Goal: Task Accomplishment & Management: Manage account settings

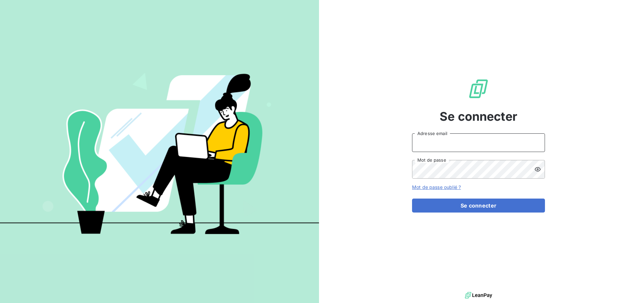
type input "[EMAIL_ADDRESS][DOMAIN_NAME]"
click at [494, 143] on input "[EMAIL_ADDRESS][DOMAIN_NAME]" at bounding box center [478, 142] width 133 height 19
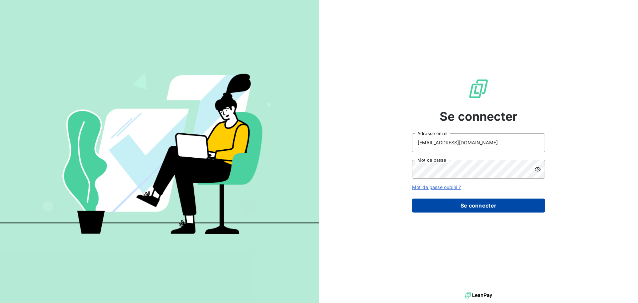
click at [477, 206] on button "Se connecter" at bounding box center [478, 206] width 133 height 14
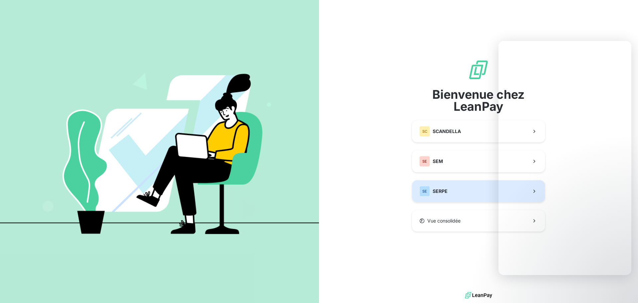
click at [454, 183] on button "SE SERPE" at bounding box center [478, 191] width 133 height 22
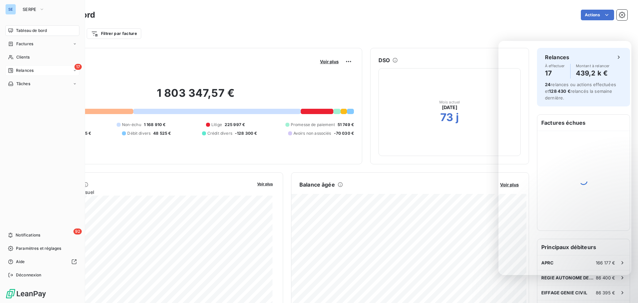
click at [60, 70] on div "17 Relances" at bounding box center [42, 70] width 74 height 11
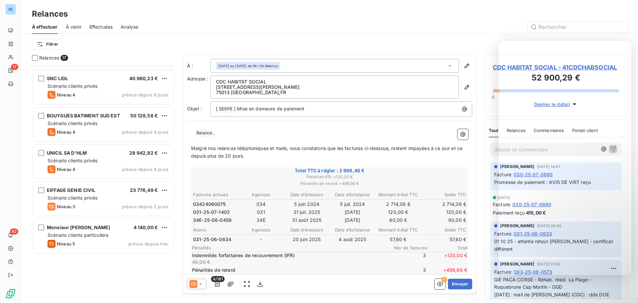
scroll to position [130, 0]
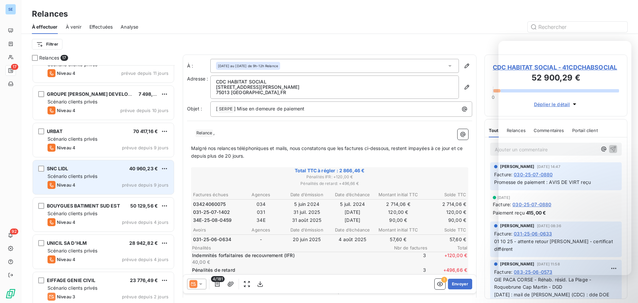
click at [91, 174] on span "Scénario clients privés" at bounding box center [73, 176] width 50 height 6
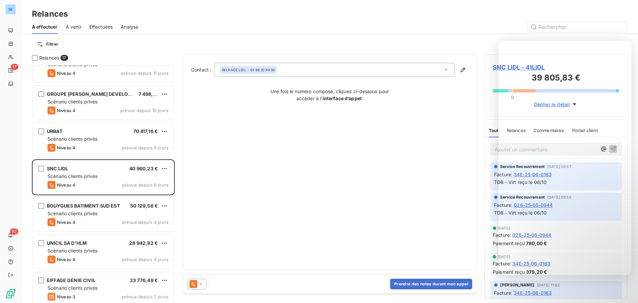
click at [198, 281] on icon at bounding box center [201, 284] width 7 height 7
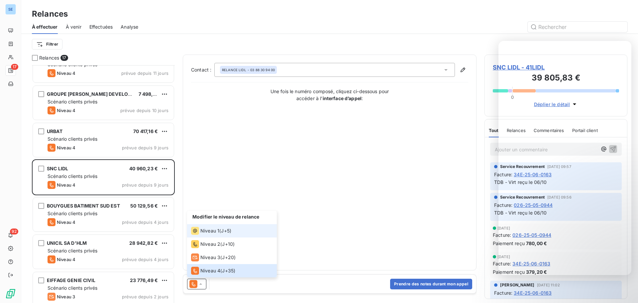
click at [214, 233] on span "Niveau 1" at bounding box center [210, 230] width 19 height 7
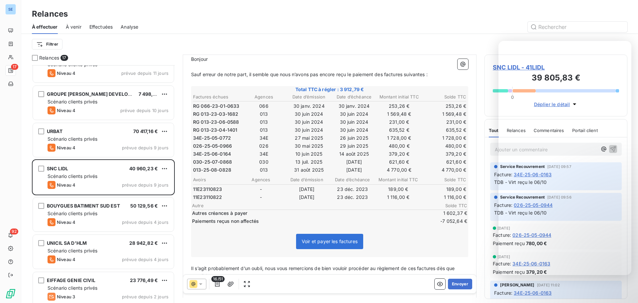
scroll to position [74, 0]
click at [477, 22] on div at bounding box center [387, 27] width 482 height 11
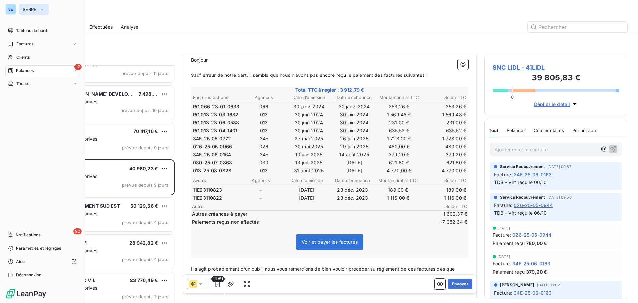
drag, startPoint x: 34, startPoint y: 11, endPoint x: 35, endPoint y: 14, distance: 3.7
click at [34, 11] on span "SERPE" at bounding box center [30, 9] width 14 height 5
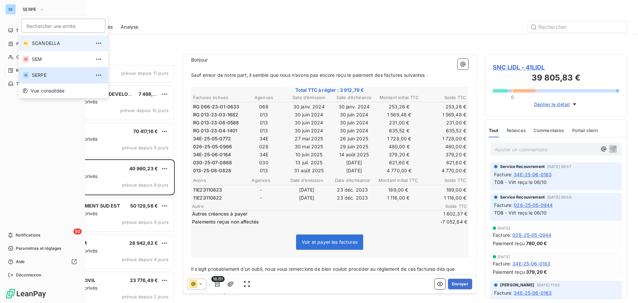
click at [43, 44] on span "SCANDELLA" at bounding box center [61, 43] width 59 height 7
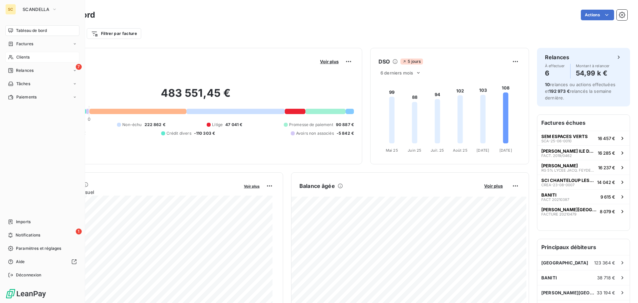
click at [23, 58] on span "Clients" at bounding box center [22, 57] width 13 height 6
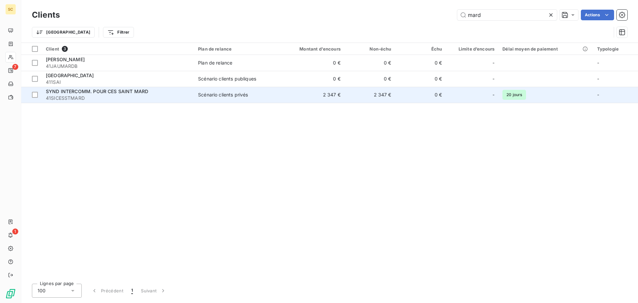
type input "mard"
click at [259, 97] on span "Scénario clients privés" at bounding box center [235, 94] width 74 height 7
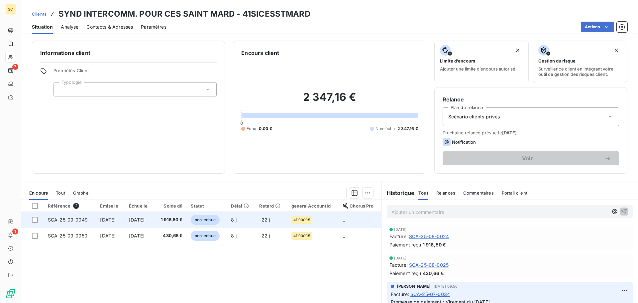
click at [137, 220] on span "[DATE]" at bounding box center [137, 220] width 16 height 6
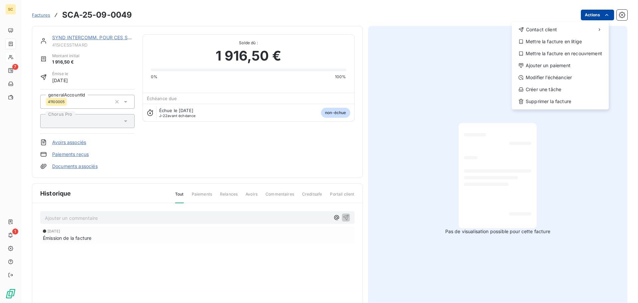
click at [585, 15] on html "SC 7 1 Factures SCA-25-09-0049 Actions Contact client Mettre la facture en liti…" at bounding box center [319, 151] width 638 height 303
click at [557, 66] on div "Ajouter un paiement" at bounding box center [561, 65] width 92 height 11
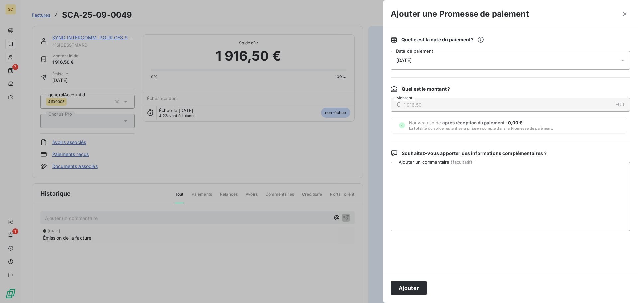
click at [405, 59] on span "[DATE]" at bounding box center [404, 60] width 15 height 5
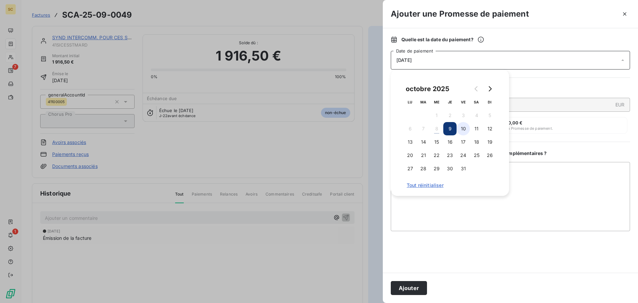
click at [460, 131] on button "10" at bounding box center [463, 128] width 13 height 13
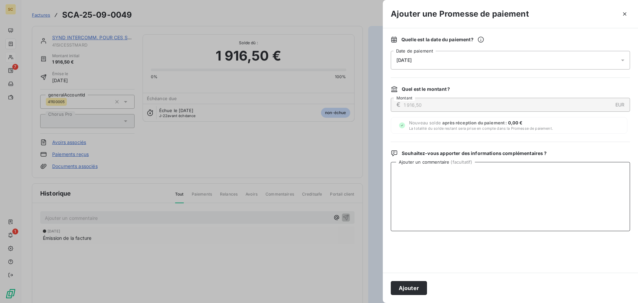
click at [567, 177] on textarea "Ajouter un commentaire ( facultatif )" at bounding box center [510, 196] width 239 height 69
click at [398, 171] on textarea "Virement du [DATE]" at bounding box center [510, 196] width 239 height 69
type textarea "Virement du [DATE]"
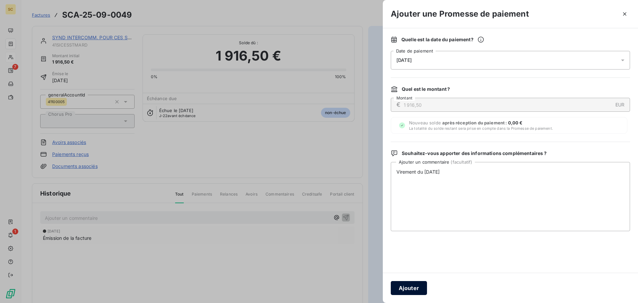
click at [413, 284] on button "Ajouter" at bounding box center [409, 288] width 36 height 14
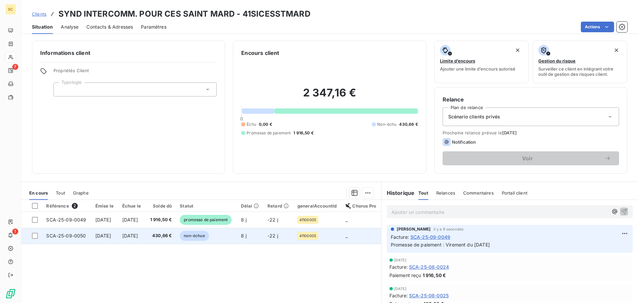
click at [74, 235] on span "SCA-25-09-0050" at bounding box center [66, 236] width 40 height 6
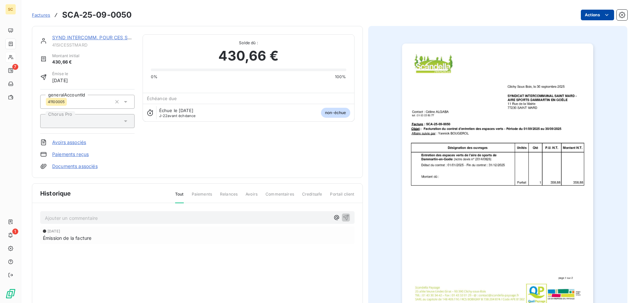
click at [586, 13] on html "SC 7 1 Factures SCA-25-09-0050 Actions SYND INTERCOMM. POUR CES SAINT MARD 41SI…" at bounding box center [319, 151] width 638 height 303
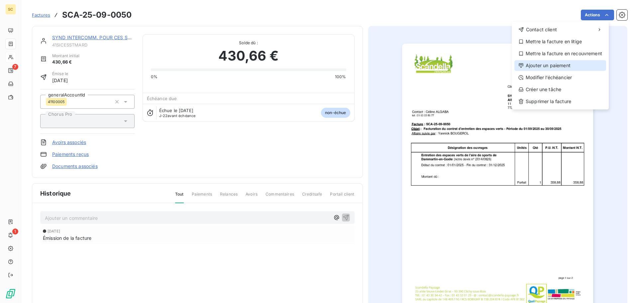
click at [567, 64] on div "Ajouter un paiement" at bounding box center [561, 65] width 92 height 11
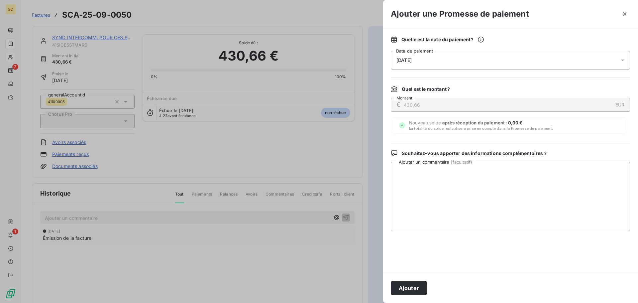
click at [412, 62] on span "[DATE]" at bounding box center [404, 60] width 15 height 5
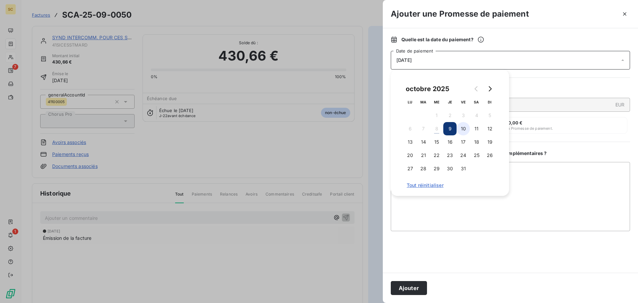
click at [465, 127] on button "10" at bounding box center [463, 128] width 13 height 13
click at [556, 179] on textarea "Ajouter un commentaire ( facultatif )" at bounding box center [510, 196] width 239 height 69
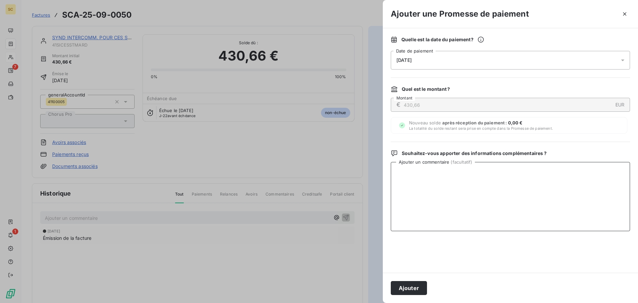
paste textarea "Virement du [DATE]"
type textarea "Virement du [DATE]"
click at [410, 284] on button "Ajouter" at bounding box center [409, 288] width 36 height 14
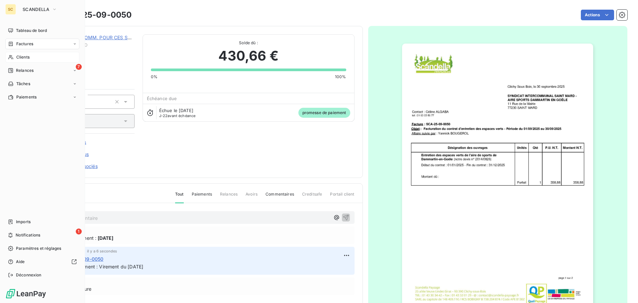
drag, startPoint x: 20, startPoint y: 45, endPoint x: 202, endPoint y: 31, distance: 181.8
click at [21, 45] on span "Factures" at bounding box center [24, 44] width 17 height 6
click at [34, 45] on div "Factures" at bounding box center [42, 44] width 74 height 11
click at [30, 58] on span "Factures" at bounding box center [24, 57] width 17 height 6
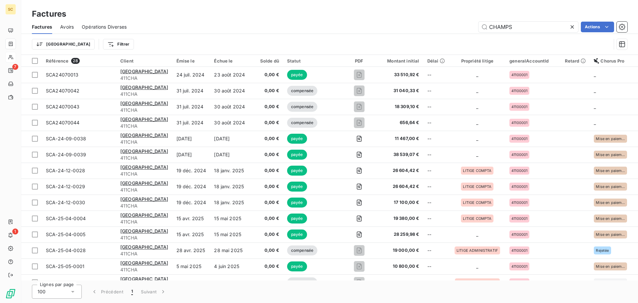
drag, startPoint x: 526, startPoint y: 19, endPoint x: 462, endPoint y: 18, distance: 63.5
click at [462, 18] on div "Factures" at bounding box center [329, 14] width 617 height 12
drag, startPoint x: 535, startPoint y: 28, endPoint x: 482, endPoint y: 30, distance: 52.9
click at [482, 30] on input "CHAMPS" at bounding box center [529, 27] width 100 height 11
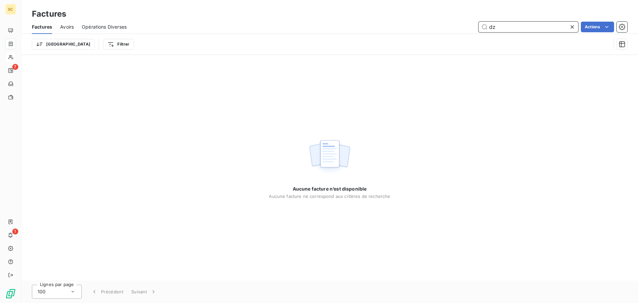
type input "d"
drag, startPoint x: 497, startPoint y: 25, endPoint x: 474, endPoint y: 24, distance: 23.6
click at [474, 24] on div "sac-25-09-0032 Actions" at bounding box center [381, 27] width 493 height 11
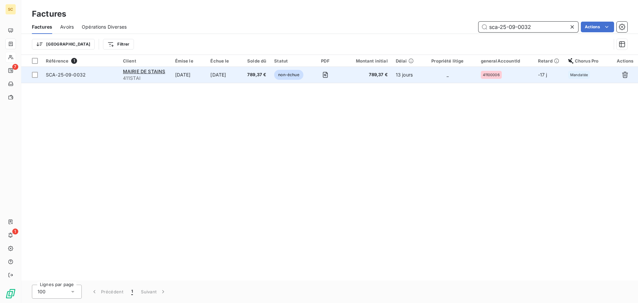
type input "sca-25-09-0032"
click at [69, 72] on span "SCA-25-09-0032" at bounding box center [66, 75] width 40 height 6
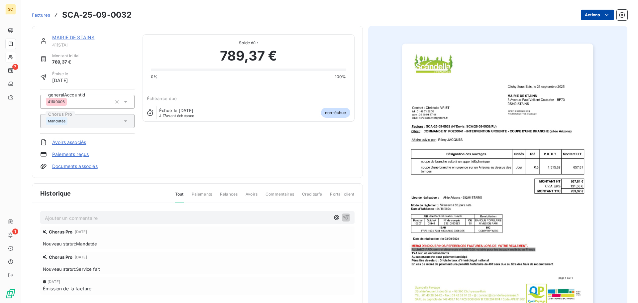
click at [596, 14] on html "SC 7 1 Factures SCA-25-09-0032 Actions MAIRIE DE STAINS 411STAI Montant initial…" at bounding box center [319, 151] width 638 height 303
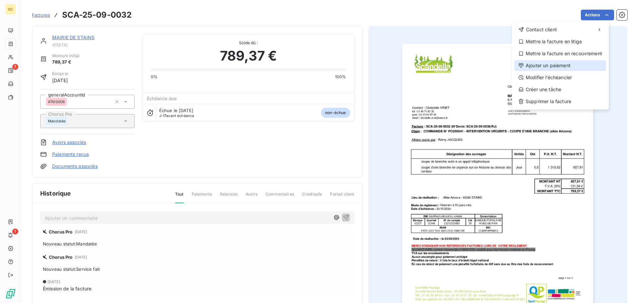
click at [576, 65] on div "Ajouter un paiement" at bounding box center [561, 65] width 92 height 11
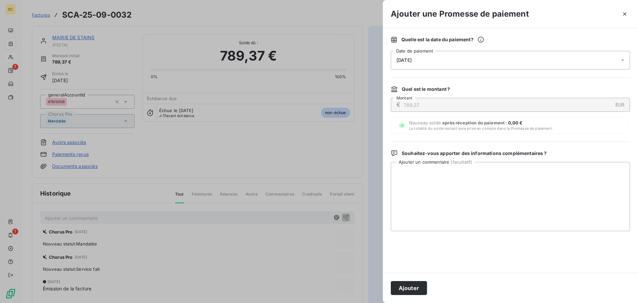
click at [400, 61] on span "[DATE]" at bounding box center [404, 60] width 15 height 5
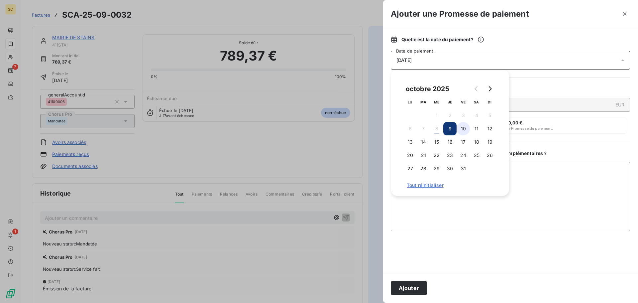
click at [465, 130] on button "10" at bounding box center [463, 128] width 13 height 13
click at [548, 203] on textarea "Ajouter un commentaire ( facultatif )" at bounding box center [510, 196] width 239 height 69
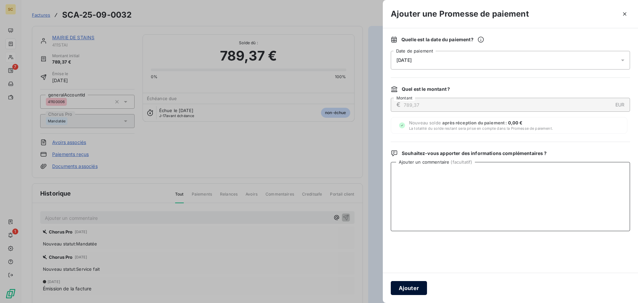
paste textarea "Virement du [DATE]"
type textarea "Virement du [DATE]"
drag, startPoint x: 405, startPoint y: 291, endPoint x: 392, endPoint y: 288, distance: 13.6
click at [392, 288] on button "Ajouter" at bounding box center [409, 288] width 36 height 14
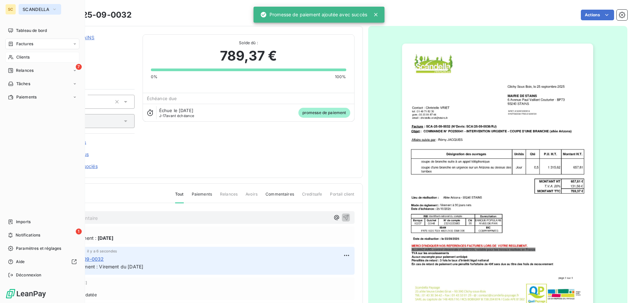
click at [55, 10] on icon "button" at bounding box center [54, 9] width 3 height 1
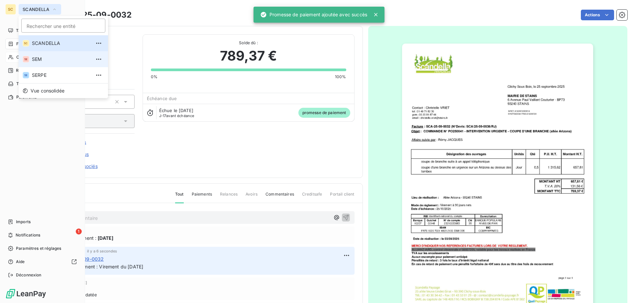
click at [46, 59] on span "SEM" at bounding box center [61, 59] width 59 height 7
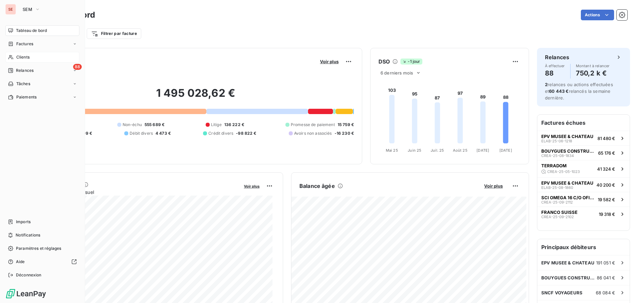
click at [25, 56] on span "Clients" at bounding box center [22, 57] width 13 height 6
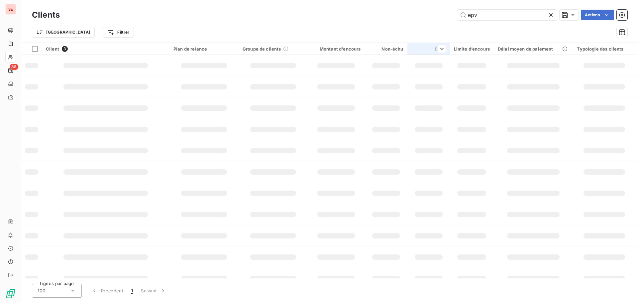
type input "mard"
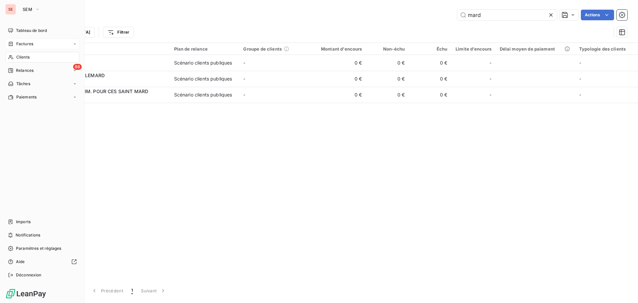
click at [31, 43] on span "Factures" at bounding box center [24, 44] width 17 height 6
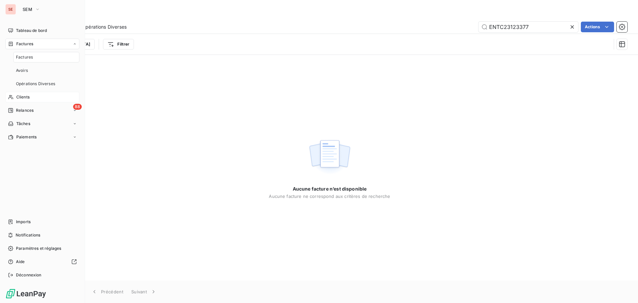
click at [24, 57] on span "Factures" at bounding box center [24, 57] width 17 height 6
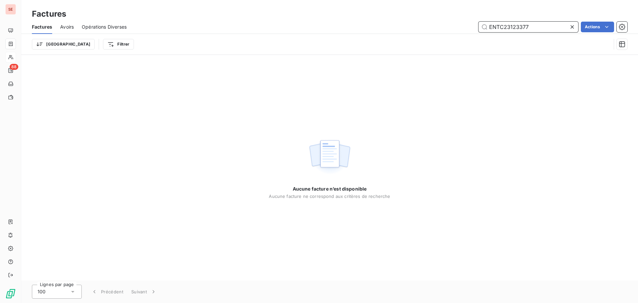
drag, startPoint x: 540, startPoint y: 31, endPoint x: 478, endPoint y: 30, distance: 61.5
click at [479, 30] on input "ENTC23123377" at bounding box center [529, 27] width 100 height 11
type input "e"
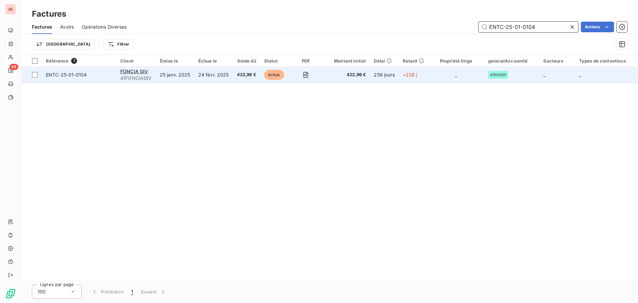
type input "ENTC-25-01-0104"
click at [56, 76] on span "ENTC-25-01-0104" at bounding box center [66, 75] width 41 height 6
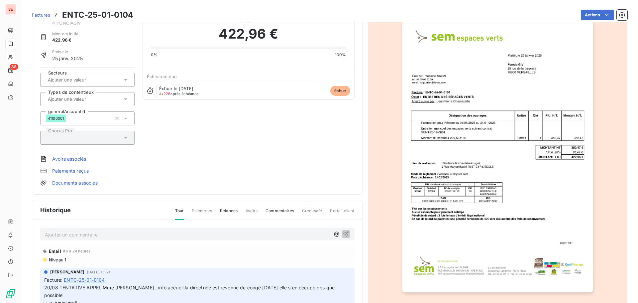
scroll to position [34, 0]
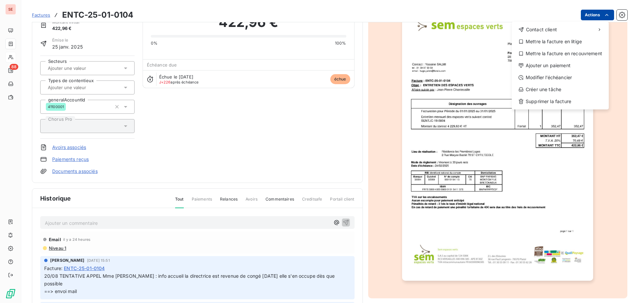
click at [598, 16] on html "SE 88 Factures ENTC-25-01-0104 Actions Contact client Mettre la facture en liti…" at bounding box center [319, 151] width 638 height 303
click at [543, 64] on div "Ajouter un paiement" at bounding box center [561, 65] width 92 height 11
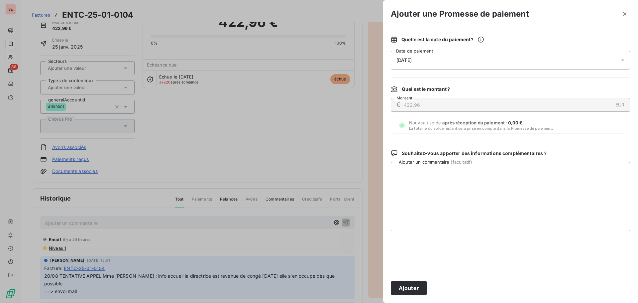
click at [407, 59] on span "[DATE]" at bounding box center [404, 60] width 15 height 5
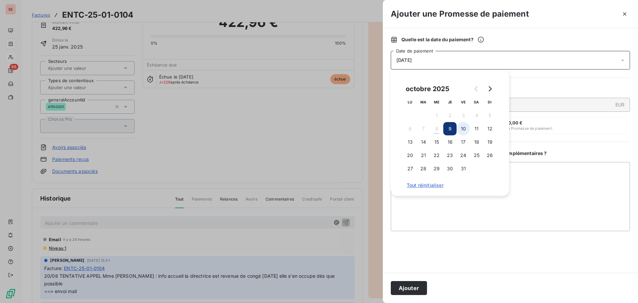
click at [463, 126] on button "10" at bounding box center [463, 128] width 13 height 13
drag, startPoint x: 534, startPoint y: 170, endPoint x: 536, endPoint y: 167, distance: 3.9
click at [536, 169] on textarea "Ajouter un commentaire ( facultatif )" at bounding box center [510, 196] width 239 height 69
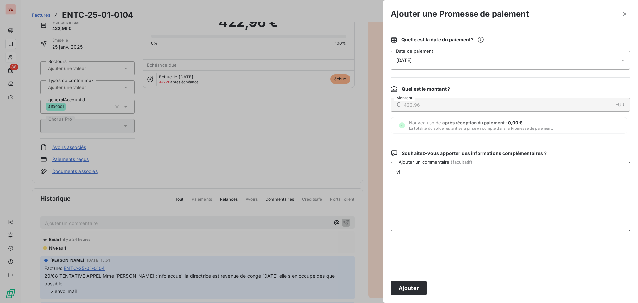
type textarea "v"
click at [419, 174] on textarea "Virement du [DATE]" at bounding box center [510, 196] width 239 height 69
click at [420, 174] on textarea "Virement du [DATE]" at bounding box center [510, 196] width 239 height 69
type textarea "Virement du [DATE]"
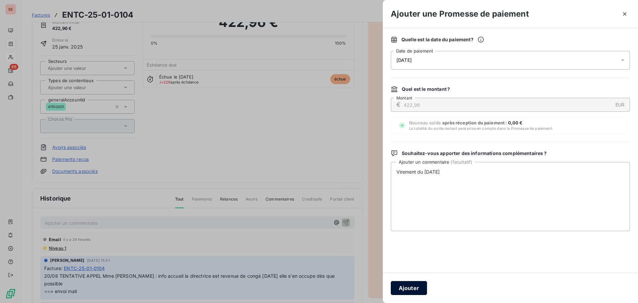
click at [415, 288] on button "Ajouter" at bounding box center [409, 288] width 36 height 14
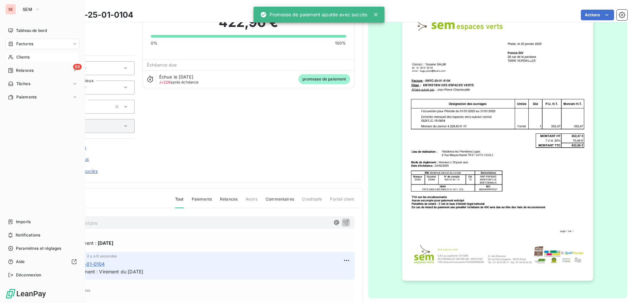
click at [24, 43] on span "Factures" at bounding box center [24, 44] width 17 height 6
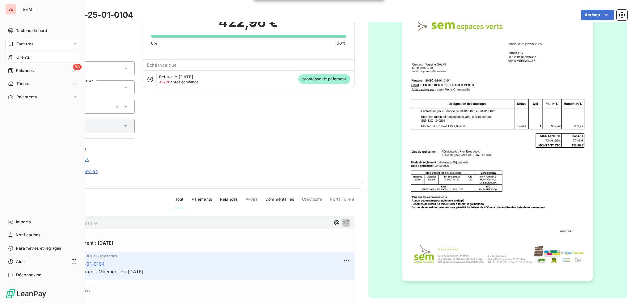
click at [44, 42] on div "Factures" at bounding box center [42, 44] width 74 height 11
click at [24, 72] on span "Relances" at bounding box center [25, 71] width 18 height 6
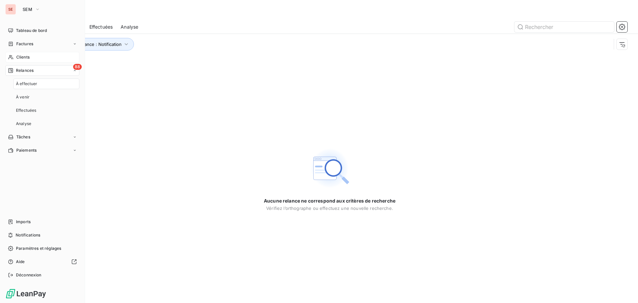
click at [30, 57] on span "Clients" at bounding box center [22, 57] width 13 height 6
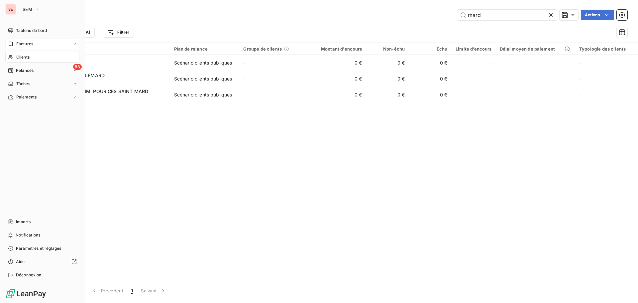
click at [30, 47] on div "Factures" at bounding box center [42, 44] width 74 height 11
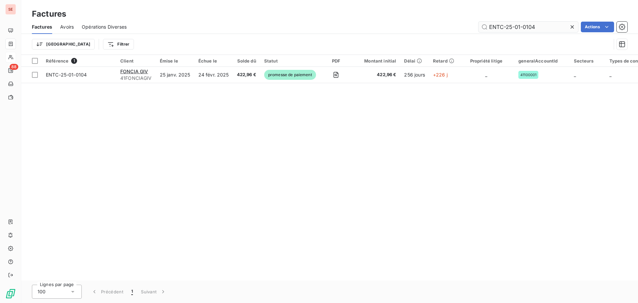
click at [548, 30] on input "ENTC-25-01-0104" at bounding box center [529, 27] width 100 height 11
drag, startPoint x: 517, startPoint y: 27, endPoint x: 632, endPoint y: 19, distance: 114.7
click at [632, 19] on div "Factures Factures Avoirs Opérations Diverses ENTC-25-01-0104 Actions Trier Filt…" at bounding box center [329, 27] width 617 height 55
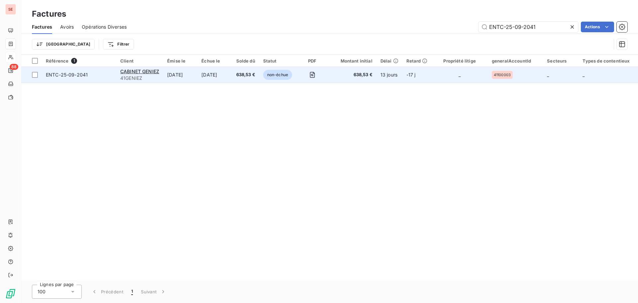
type input "ENTC-25-09-2041"
click at [52, 75] on span "ENTC-25-09-2041" at bounding box center [67, 75] width 42 height 6
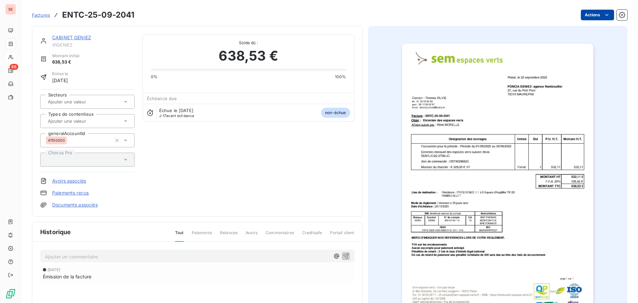
click at [583, 17] on html "SE 88 Factures ENTC-25-09-2041 Actions CABINET GENIEZ 41GENIEZ Montant initial …" at bounding box center [319, 151] width 638 height 303
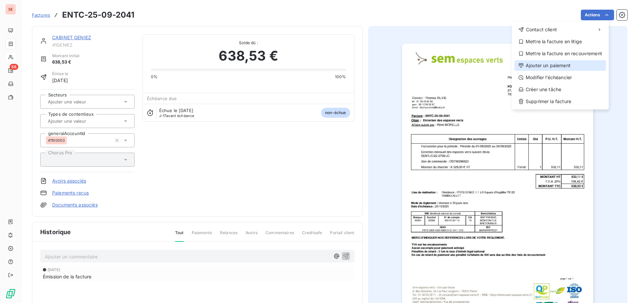
click at [569, 66] on div "Ajouter un paiement" at bounding box center [561, 65] width 92 height 11
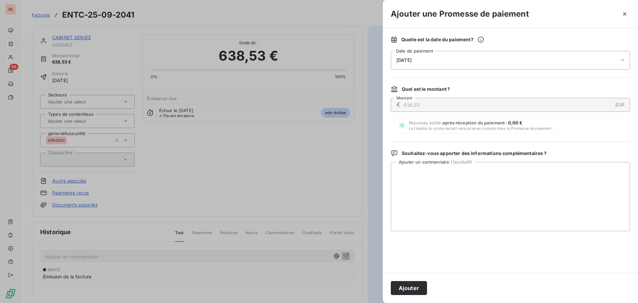
click at [430, 58] on div "[DATE]" at bounding box center [510, 60] width 239 height 19
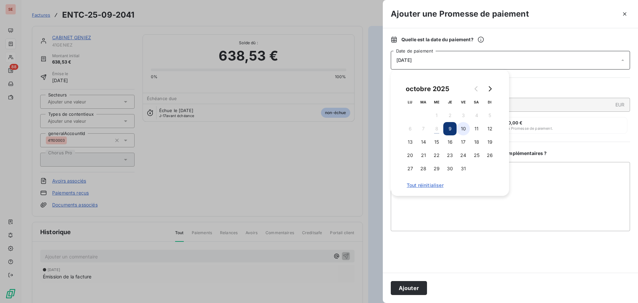
click at [465, 125] on button "10" at bounding box center [463, 128] width 13 height 13
click at [564, 190] on textarea "Ajouter un commentaire ( facultatif )" at bounding box center [510, 196] width 239 height 69
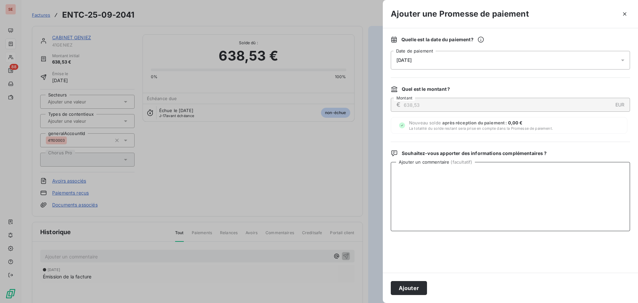
paste textarea "Virement du [DATE]"
type textarea "Virement du [DATE]"
click at [405, 286] on button "Ajouter" at bounding box center [409, 288] width 36 height 14
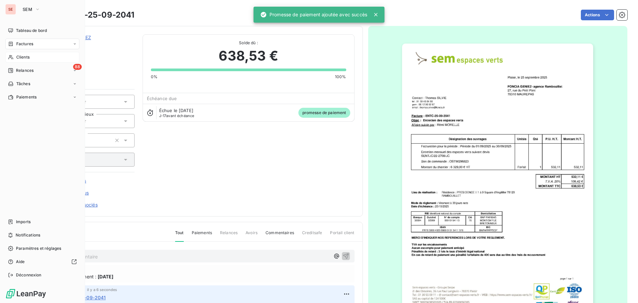
drag, startPoint x: 33, startPoint y: 43, endPoint x: 78, endPoint y: 41, distance: 45.6
click at [33, 43] on span "Factures" at bounding box center [24, 44] width 17 height 6
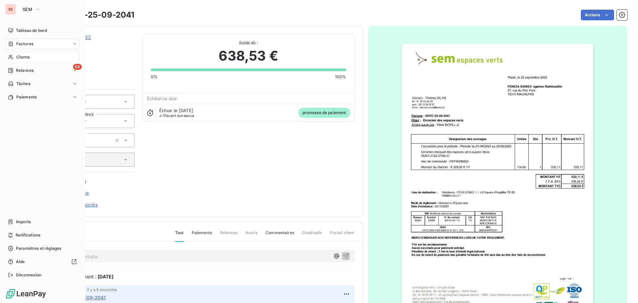
click at [27, 43] on span "Factures" at bounding box center [24, 44] width 17 height 6
click at [28, 55] on span "Factures" at bounding box center [24, 57] width 17 height 6
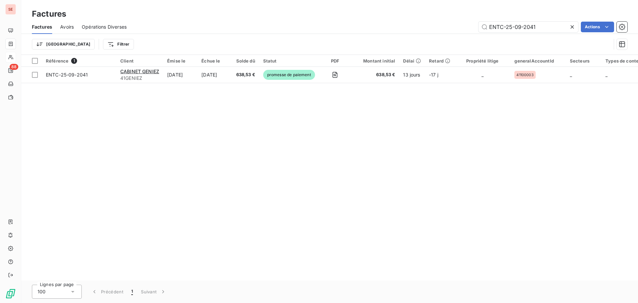
drag, startPoint x: 533, startPoint y: 27, endPoint x: 573, endPoint y: 26, distance: 39.6
click at [573, 26] on div "ENTC-25-09-2041" at bounding box center [529, 27] width 100 height 11
type input "ENTC-25-09-2010"
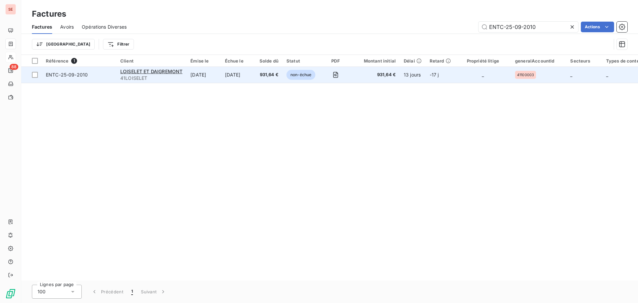
click at [54, 74] on span "ENTC-25-09-2010" at bounding box center [67, 75] width 42 height 6
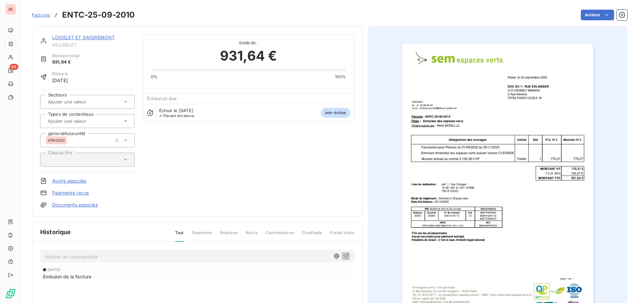
click at [582, 17] on html "SE 88 Factures ENTC-25-09-2010 Actions LOISELET ET DAIGREMONT 41LOISELET Montan…" at bounding box center [319, 151] width 638 height 303
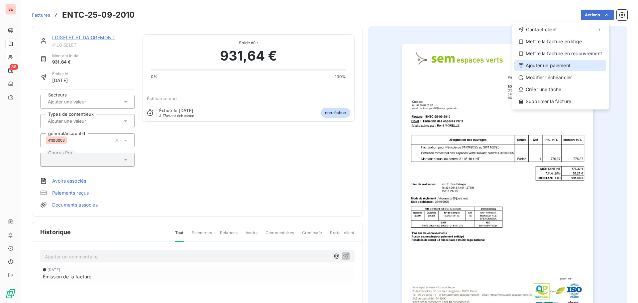
click at [574, 64] on div "Ajouter un paiement" at bounding box center [561, 65] width 92 height 11
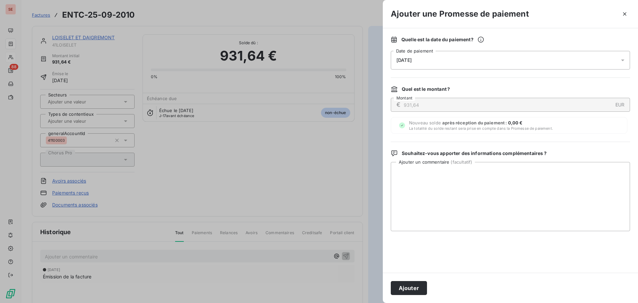
drag, startPoint x: 574, startPoint y: 64, endPoint x: 414, endPoint y: 60, distance: 160.0
click at [412, 60] on span "[DATE]" at bounding box center [404, 60] width 15 height 5
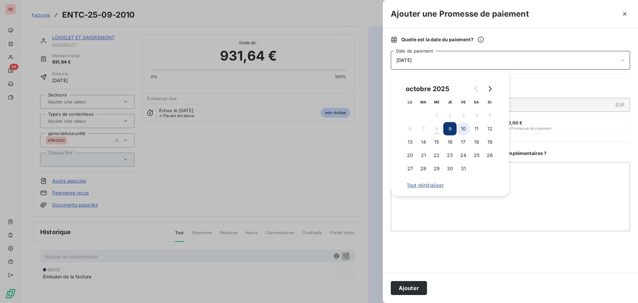
click at [465, 129] on button "10" at bounding box center [463, 128] width 13 height 13
click at [552, 192] on textarea "Ajouter un commentaire ( facultatif )" at bounding box center [510, 196] width 239 height 69
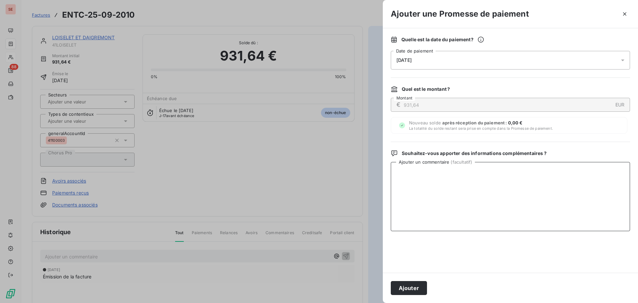
paste textarea "Virement du [DATE]"
type textarea "Virement du [DATE]"
click at [415, 288] on button "Ajouter" at bounding box center [409, 288] width 36 height 14
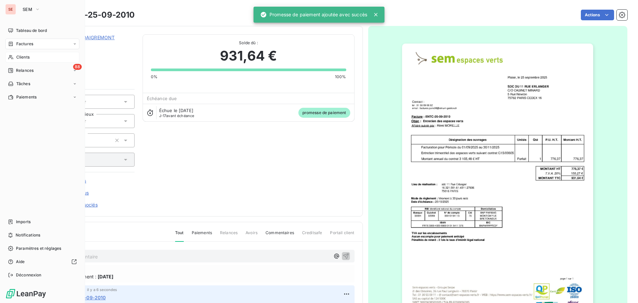
click at [25, 43] on span "Factures" at bounding box center [24, 44] width 17 height 6
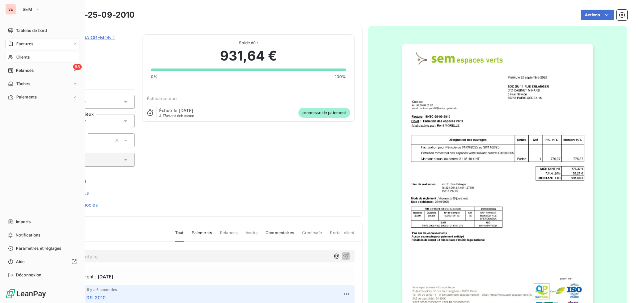
click at [22, 58] on span "Clients" at bounding box center [22, 57] width 13 height 6
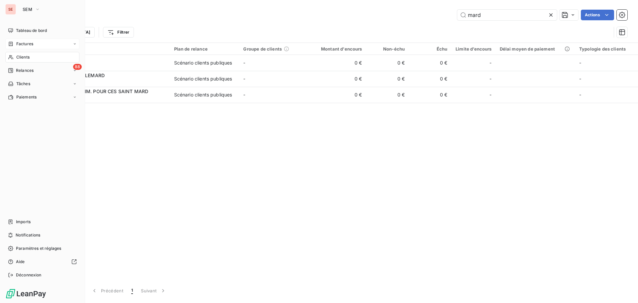
click at [40, 41] on div "Factures" at bounding box center [42, 44] width 74 height 11
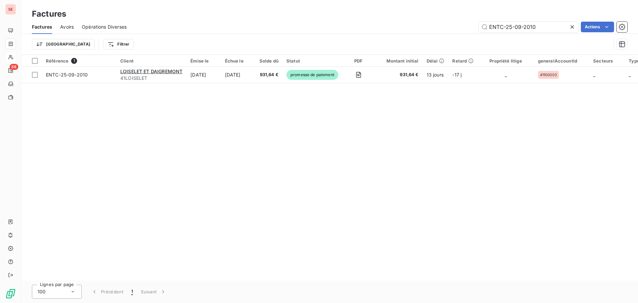
drag, startPoint x: 507, startPoint y: 26, endPoint x: 477, endPoint y: 24, distance: 30.0
click at [476, 26] on div "ENTC-25-09-2010 Actions" at bounding box center [381, 27] width 493 height 11
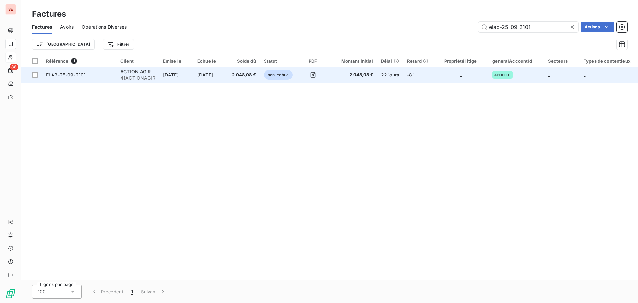
type input "elab-25-09-2101"
click at [70, 75] on span "ELAB-25-09-2101" at bounding box center [66, 75] width 40 height 6
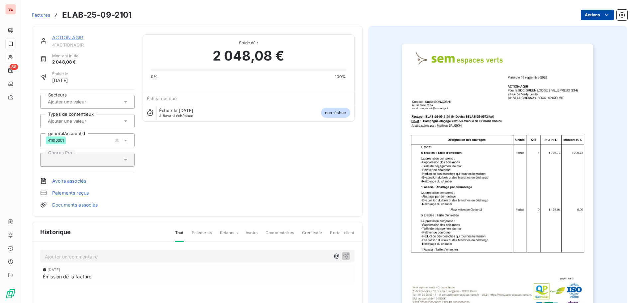
click at [592, 16] on html "SE 88 Factures ELAB-25-09-2101 Actions ACTION AGIR 41ACTIONAGIR Montant initial…" at bounding box center [319, 151] width 638 height 303
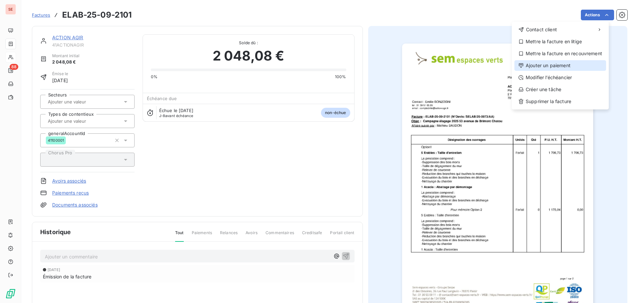
click at [580, 67] on div "Ajouter un paiement" at bounding box center [561, 65] width 92 height 11
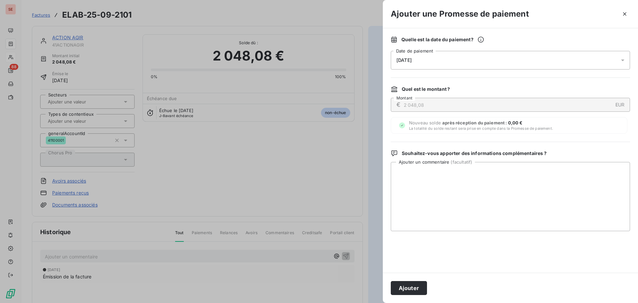
click at [412, 59] on span "[DATE]" at bounding box center [404, 60] width 15 height 5
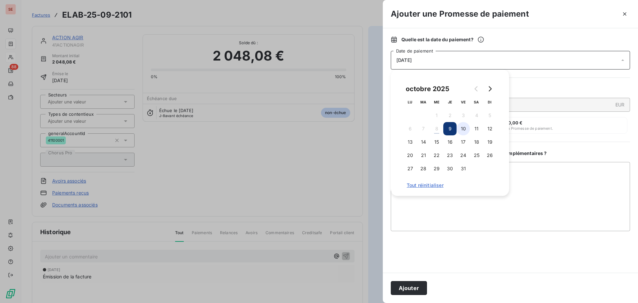
click at [465, 128] on button "10" at bounding box center [463, 128] width 13 height 13
click at [546, 178] on textarea "Ajouter un commentaire ( facultatif )" at bounding box center [510, 196] width 239 height 69
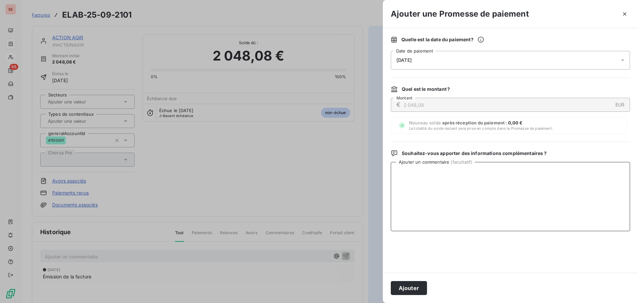
paste textarea "Virement du [DATE]"
type textarea "Virement du [DATE]"
click at [420, 290] on button "Ajouter" at bounding box center [409, 288] width 36 height 14
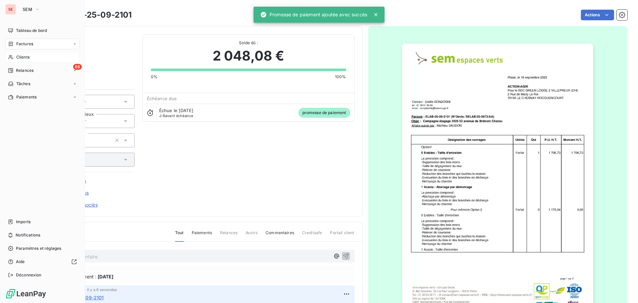
click at [22, 43] on span "Factures" at bounding box center [24, 44] width 17 height 6
click at [24, 62] on div "Factures" at bounding box center [46, 57] width 66 height 11
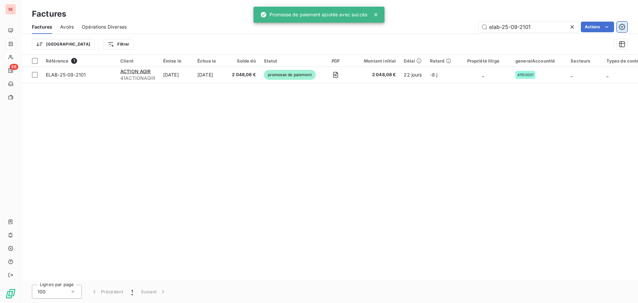
drag, startPoint x: 490, startPoint y: 26, endPoint x: 623, endPoint y: 26, distance: 133.7
click at [613, 26] on div "elab-25-09-2101 Actions" at bounding box center [381, 27] width 493 height 11
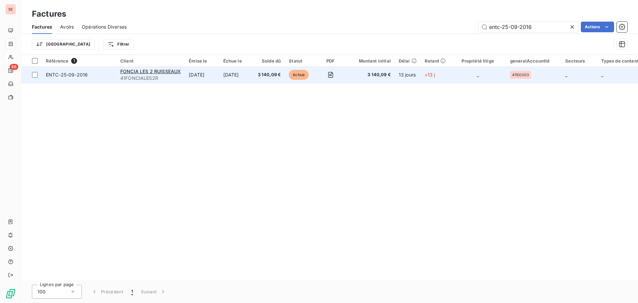
type input "entc-25-09-2016"
click at [51, 74] on span "ENTC-25-09-2016" at bounding box center [67, 75] width 42 height 6
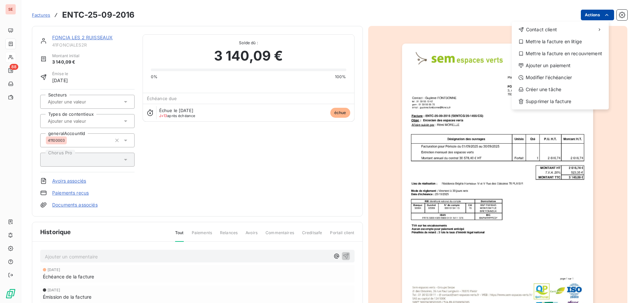
click at [579, 15] on html "SE 88 Factures ENTC-25-09-2016 Actions Contact client Mettre la facture en liti…" at bounding box center [319, 151] width 638 height 303
click at [564, 65] on div "Ajouter un paiement" at bounding box center [561, 65] width 92 height 11
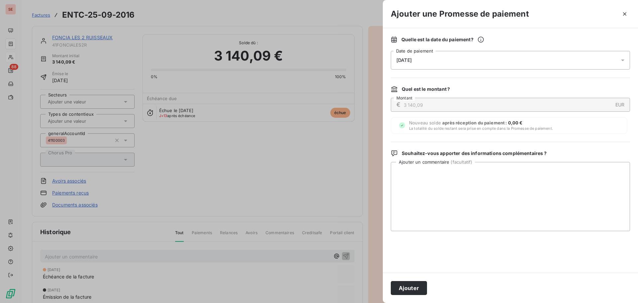
click at [409, 56] on div "[DATE]" at bounding box center [510, 60] width 239 height 19
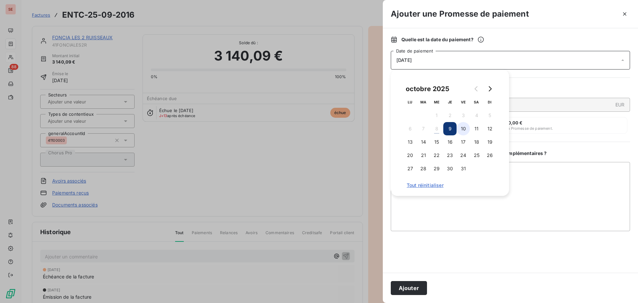
click at [465, 127] on button "10" at bounding box center [463, 128] width 13 height 13
click at [484, 229] on textarea "Ajouter un commentaire ( facultatif )" at bounding box center [510, 196] width 239 height 69
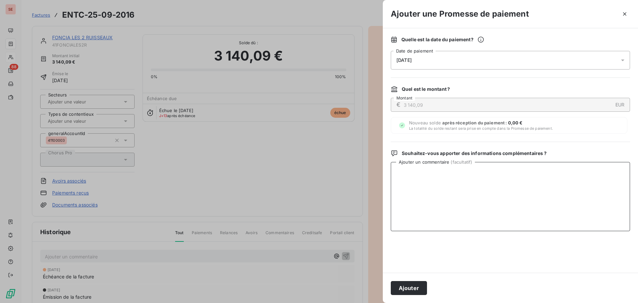
paste textarea "Virement du [DATE]"
type textarea "Virement du [DATE]"
click at [413, 283] on button "Ajouter" at bounding box center [409, 288] width 36 height 14
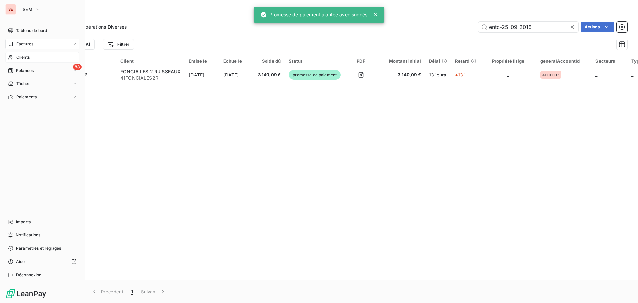
click at [26, 42] on span "Factures" at bounding box center [24, 44] width 17 height 6
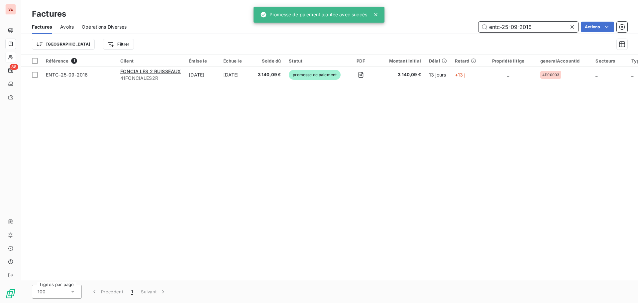
drag, startPoint x: 554, startPoint y: 31, endPoint x: 453, endPoint y: 27, distance: 101.2
click at [453, 28] on div "entc-25-09-2016 Actions" at bounding box center [381, 27] width 493 height 11
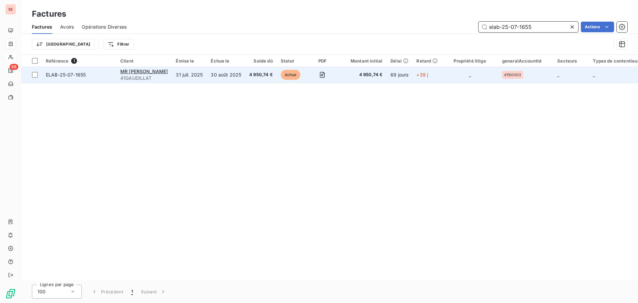
type input "elab-25-07-1655"
click at [54, 76] on span "ELAB-25-07-1655" at bounding box center [66, 75] width 40 height 6
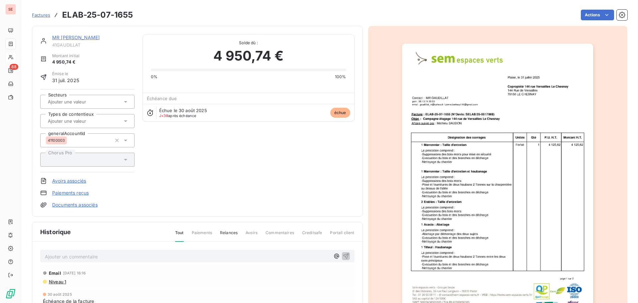
click at [582, 17] on html "SE 88 Factures ELAB-25-07-1655 Actions MR [PERSON_NAME] 41GAUDILLAT Montant ini…" at bounding box center [319, 151] width 638 height 303
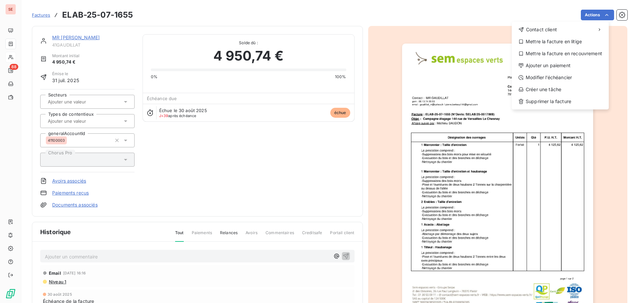
click at [581, 71] on div "Contact client Mettre la facture en litige Mettre la facture en recouvrement Aj…" at bounding box center [560, 66] width 97 height 88
click at [580, 70] on div "Ajouter un paiement" at bounding box center [561, 65] width 92 height 11
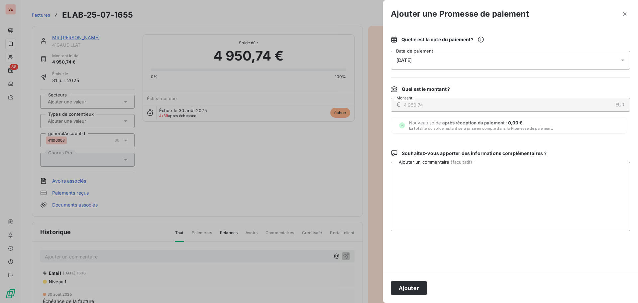
click at [411, 54] on div "[DATE]" at bounding box center [510, 60] width 239 height 19
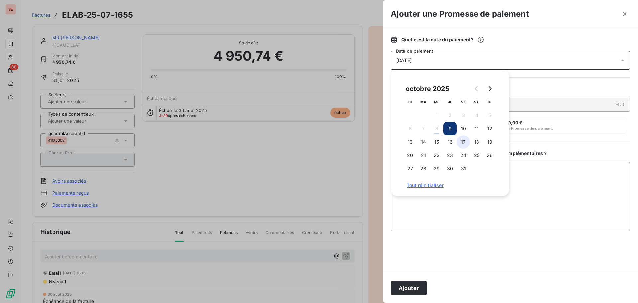
drag, startPoint x: 462, startPoint y: 127, endPoint x: 468, endPoint y: 145, distance: 18.3
click at [462, 127] on button "10" at bounding box center [463, 128] width 13 height 13
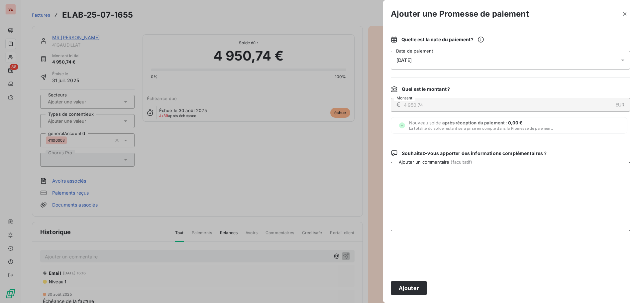
click at [555, 188] on textarea "Ajouter un commentaire ( facultatif )" at bounding box center [510, 196] width 239 height 69
paste textarea "Virement du [DATE]"
type textarea "Virement du [DATE]"
click at [414, 290] on button "Ajouter" at bounding box center [409, 288] width 36 height 14
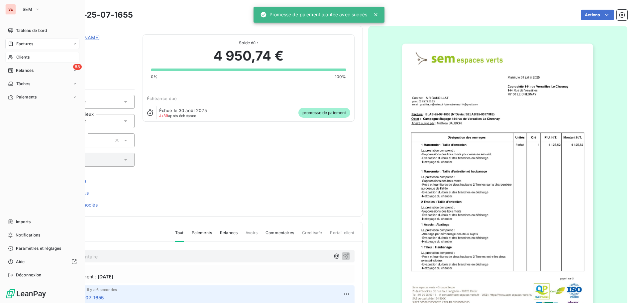
drag, startPoint x: 29, startPoint y: 44, endPoint x: 54, endPoint y: 43, distance: 24.9
click at [29, 44] on span "Factures" at bounding box center [24, 44] width 17 height 6
click at [36, 58] on div "Clients" at bounding box center [42, 57] width 74 height 11
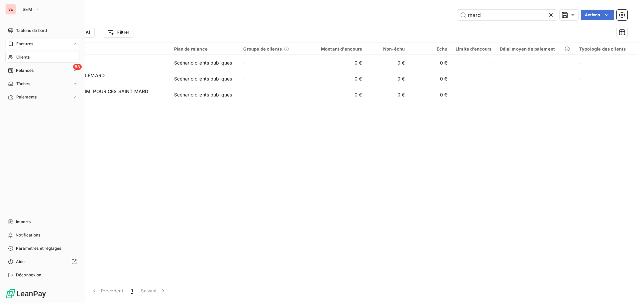
click at [34, 43] on div "Factures" at bounding box center [42, 44] width 74 height 11
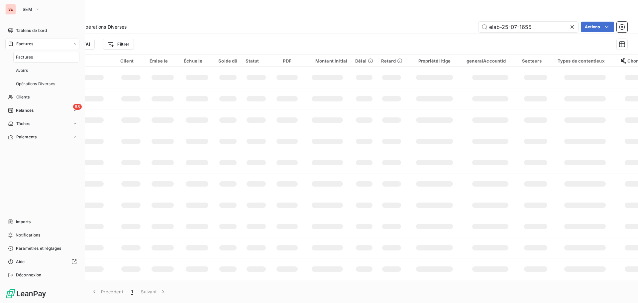
click at [29, 53] on div "Factures" at bounding box center [46, 57] width 66 height 11
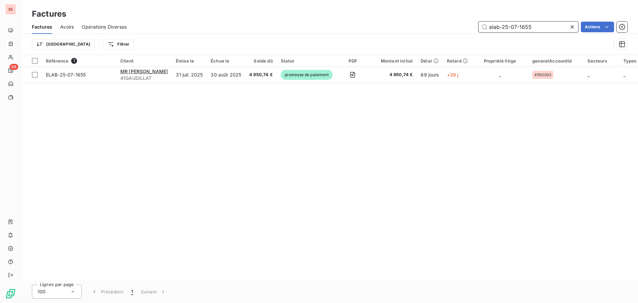
drag, startPoint x: 460, startPoint y: 30, endPoint x: 414, endPoint y: 23, distance: 46.1
click at [429, 27] on div "elab-25-07-1655 Actions" at bounding box center [381, 27] width 493 height 11
type input "v"
type input "entc-25-05-1073"
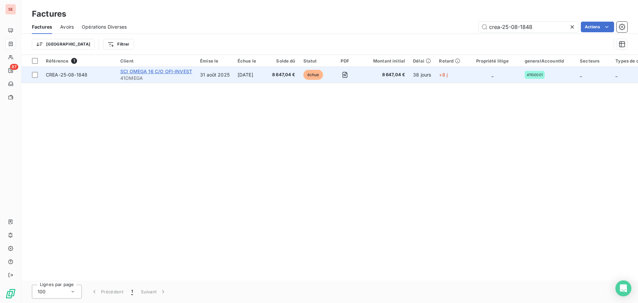
click at [128, 70] on span "SCI OMEGA 16 C/O OFI-INVEST" at bounding box center [156, 72] width 72 height 6
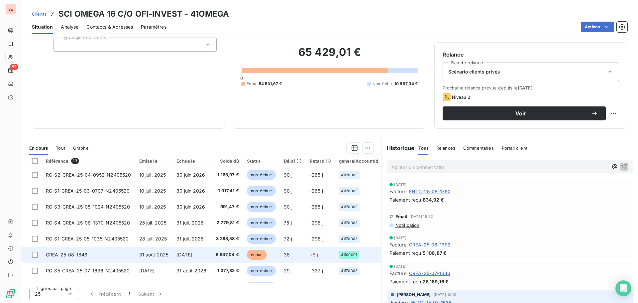
click at [144, 260] on td "31 août 2025" at bounding box center [154, 255] width 38 height 16
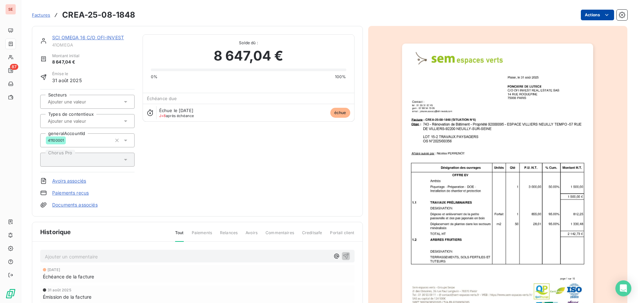
click at [585, 15] on html "SE 87 Factures CREA-25-08-1848 Actions SCI OMEGA 16 C/O OFI-INVEST 41OMEGA Mont…" at bounding box center [319, 151] width 638 height 303
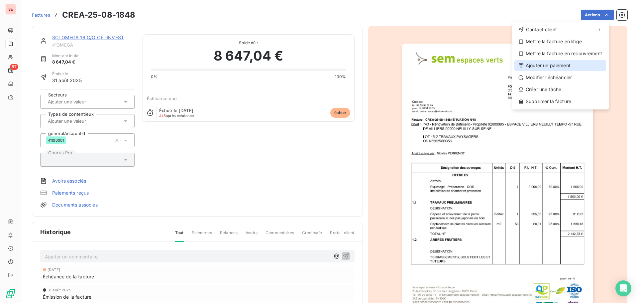
click at [547, 64] on div "Ajouter un paiement" at bounding box center [561, 65] width 92 height 11
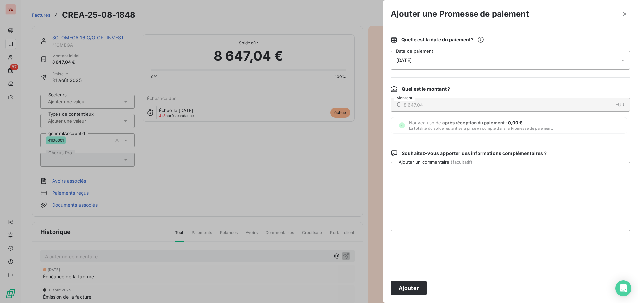
click at [428, 57] on div "[DATE]" at bounding box center [510, 60] width 239 height 19
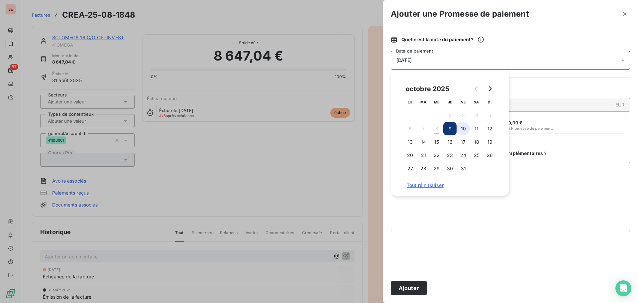
click at [464, 128] on button "10" at bounding box center [463, 128] width 13 height 13
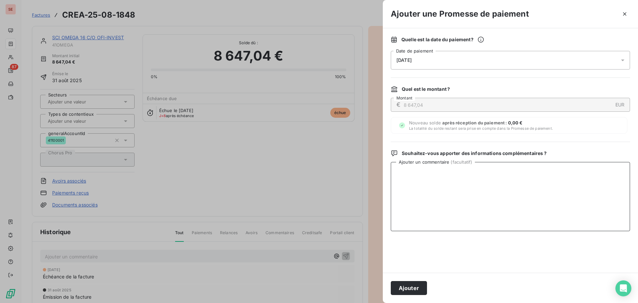
click at [533, 188] on textarea "Ajouter un commentaire ( facultatif )" at bounding box center [510, 196] width 239 height 69
type textarea "V"
paste textarea "Virement du [DATE]"
type textarea "Virement du 07/10/25 de 8 214.69 € = 8 647.04 € - 432.35 € RG"
click at [420, 283] on button "Ajouter" at bounding box center [409, 288] width 36 height 14
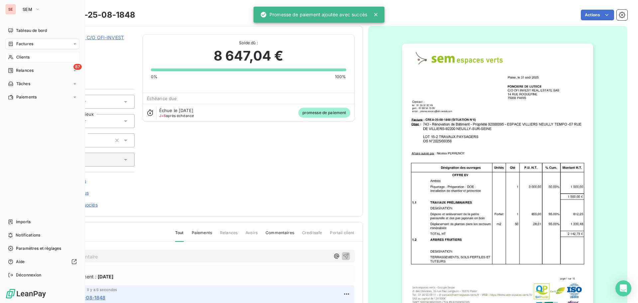
click at [23, 57] on span "Clients" at bounding box center [22, 57] width 13 height 6
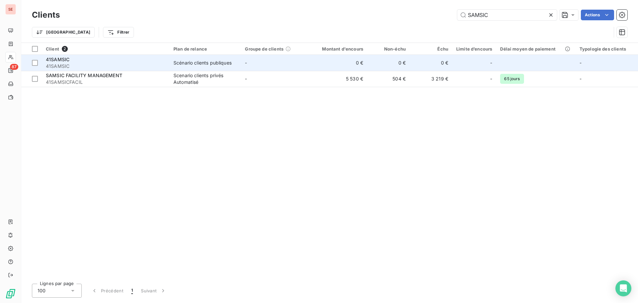
type input "SAMSIC"
click at [91, 59] on div "41SAMSIC" at bounding box center [106, 59] width 120 height 7
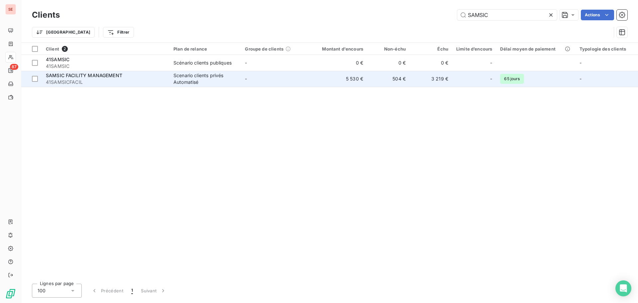
click at [53, 82] on span "41SAMSICFACIL" at bounding box center [106, 82] width 120 height 7
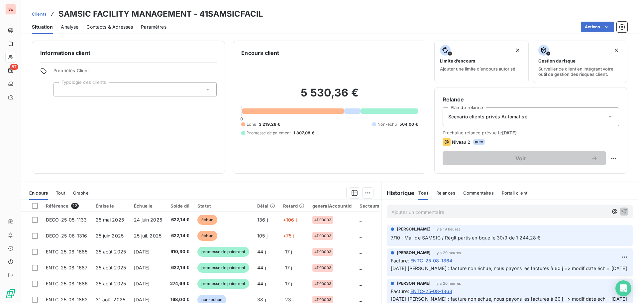
scroll to position [33, 0]
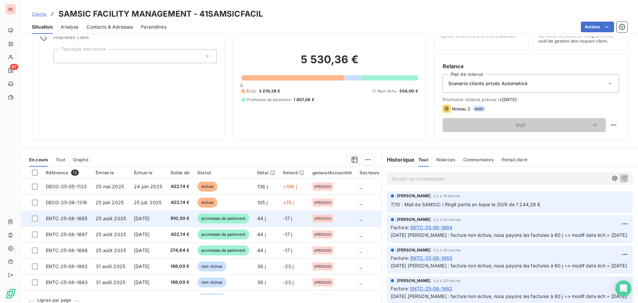
click at [104, 218] on span "25 août 2025" at bounding box center [111, 218] width 30 height 6
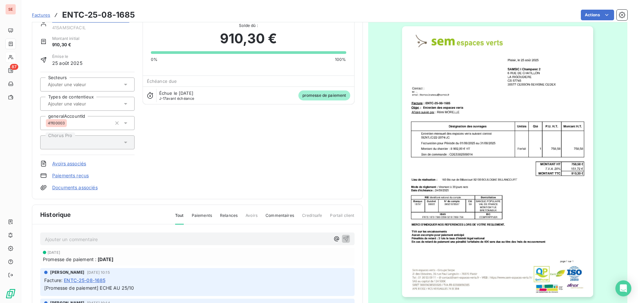
scroll to position [67, 0]
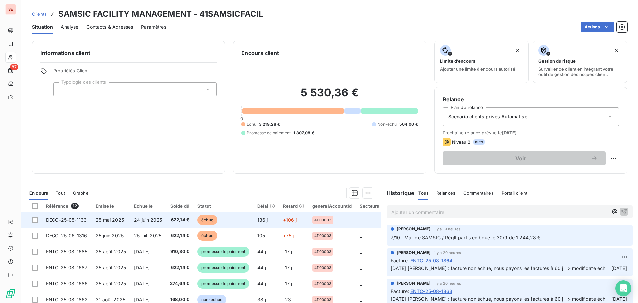
click at [160, 222] on td "24 juin 2025" at bounding box center [148, 220] width 36 height 16
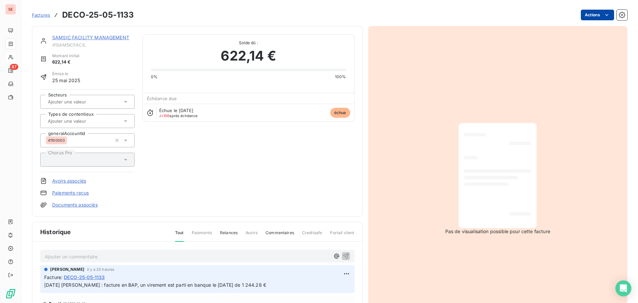
click at [587, 15] on html "SE 87 Factures DECO-25-05-1133 Actions SAMSIC FACILITY MANAGEMENT 41SAMSICFACIL…" at bounding box center [319, 151] width 638 height 303
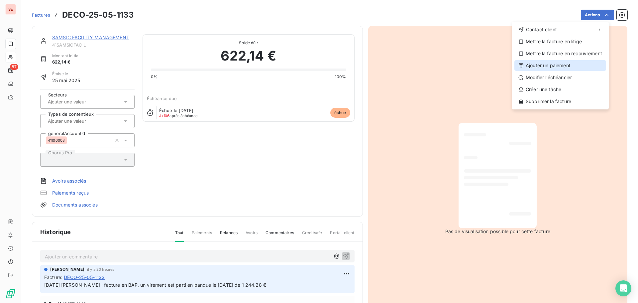
click at [540, 64] on div "Ajouter un paiement" at bounding box center [561, 65] width 92 height 11
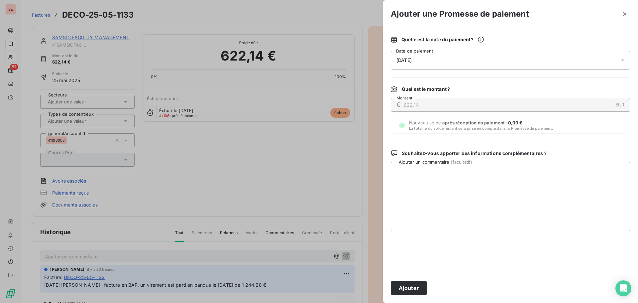
click at [412, 58] on span "[DATE]" at bounding box center [404, 60] width 15 height 5
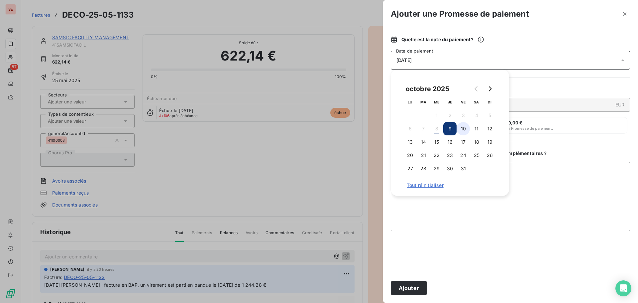
click at [463, 128] on button "10" at bounding box center [463, 128] width 13 height 13
click at [553, 184] on textarea "Ajouter un commentaire ( facultatif )" at bounding box center [510, 196] width 239 height 69
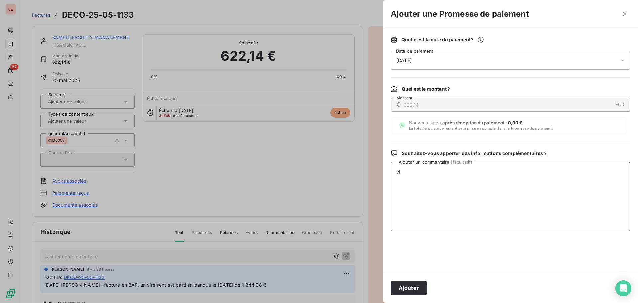
type textarea "v"
drag, startPoint x: 503, startPoint y: 171, endPoint x: 384, endPoint y: 176, distance: 119.5
click at [384, 176] on div "Quelle est la date du paiement ? 10/10/2025 Date de paiement Quel est le montan…" at bounding box center [510, 150] width 255 height 244
type textarea "Virement du 07/10/25 de 1 244.28 €"
click at [411, 289] on button "Ajouter" at bounding box center [409, 288] width 36 height 14
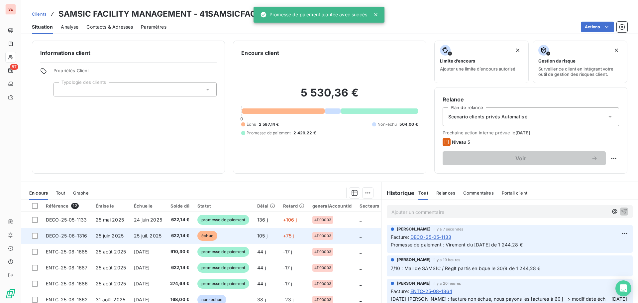
click at [133, 237] on td "25 juil. 2025" at bounding box center [148, 236] width 36 height 16
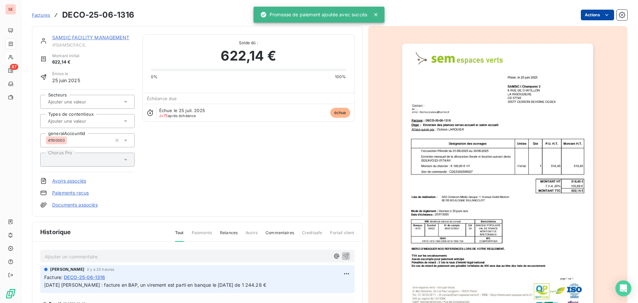
click at [585, 15] on html "SE 87 Factures DECO-25-06-1316 Actions SAMSIC FACILITY MANAGEMENT 41SAMSICFACIL…" at bounding box center [319, 151] width 638 height 303
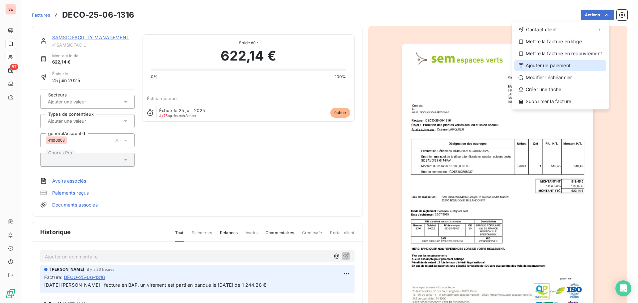
click at [570, 68] on div "Ajouter un paiement" at bounding box center [561, 65] width 92 height 11
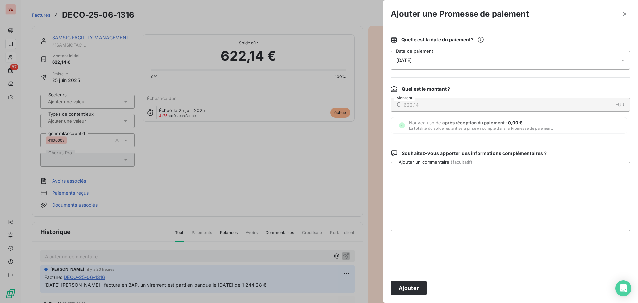
click at [412, 58] on span "[DATE]" at bounding box center [404, 60] width 15 height 5
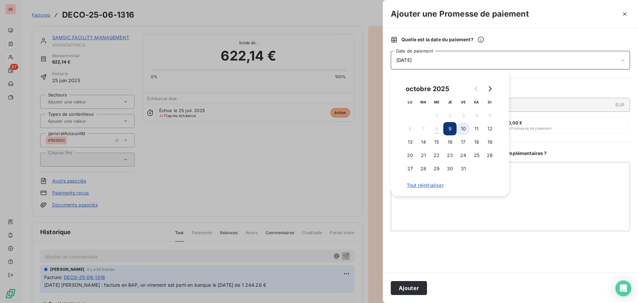
click at [464, 130] on button "10" at bounding box center [463, 128] width 13 height 13
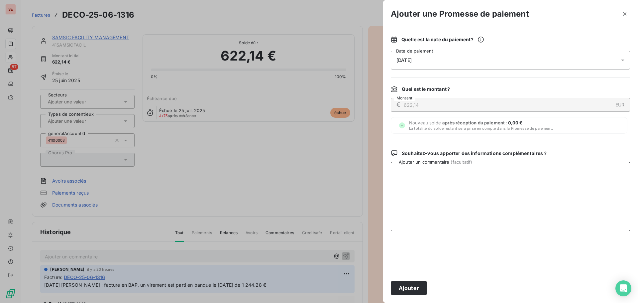
click at [553, 168] on textarea "Ajouter un commentaire ( facultatif )" at bounding box center [510, 196] width 239 height 69
paste textarea "Virement du 07/10/25 de 1 244.28 €"
type textarea "Virement du 07/10/25 de 1 244.28 €"
click at [411, 294] on button "Ajouter" at bounding box center [409, 288] width 36 height 14
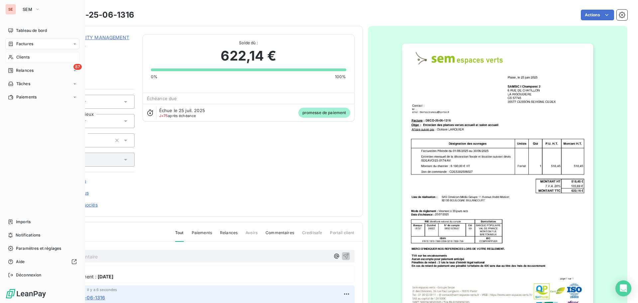
click at [32, 42] on span "Factures" at bounding box center [24, 44] width 17 height 6
click at [27, 55] on span "Clients" at bounding box center [22, 57] width 13 height 6
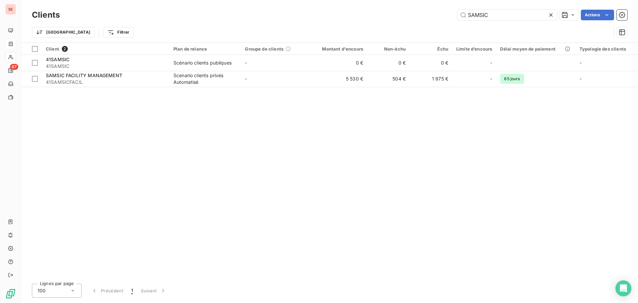
drag, startPoint x: 506, startPoint y: 19, endPoint x: 434, endPoint y: 18, distance: 72.5
click at [434, 18] on div "SAMSIC Actions" at bounding box center [348, 15] width 560 height 11
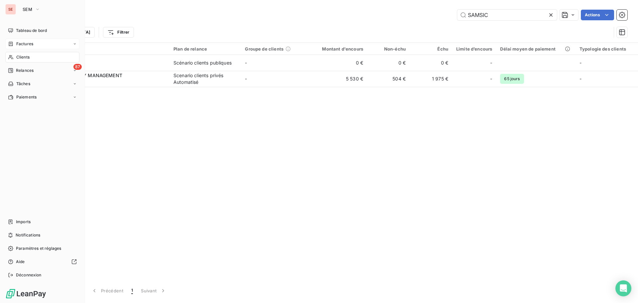
click at [21, 54] on div "Clients" at bounding box center [42, 57] width 74 height 11
click at [23, 45] on span "Factures" at bounding box center [24, 44] width 17 height 6
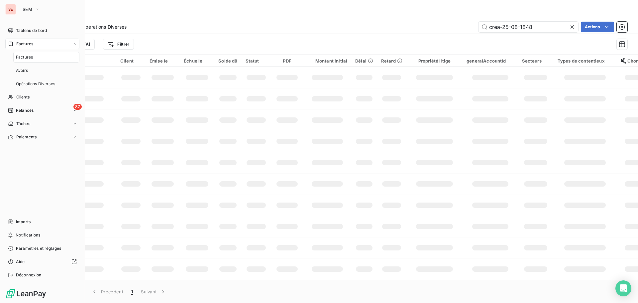
click at [28, 57] on span "Factures" at bounding box center [24, 57] width 17 height 6
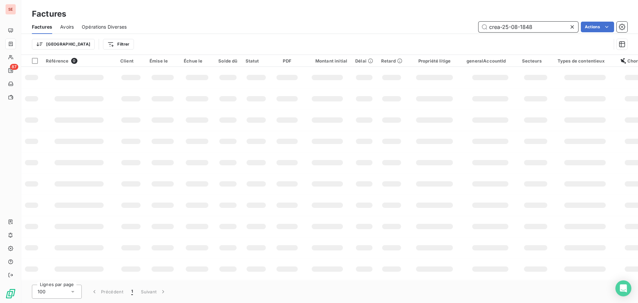
drag, startPoint x: 556, startPoint y: 27, endPoint x: 456, endPoint y: 26, distance: 99.4
click at [456, 26] on div "crea-25-08-1848 Actions" at bounding box center [381, 27] width 493 height 11
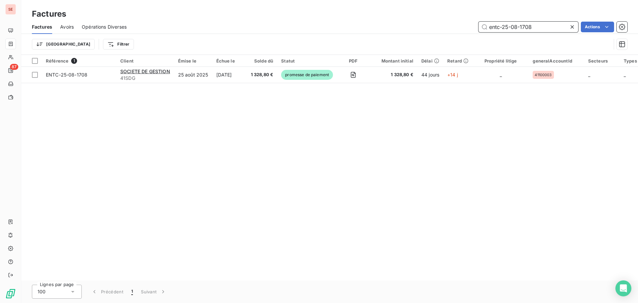
drag, startPoint x: 539, startPoint y: 28, endPoint x: 472, endPoint y: 31, distance: 67.9
click at [472, 31] on div "entc-25-08-1708 Actions" at bounding box center [381, 27] width 493 height 11
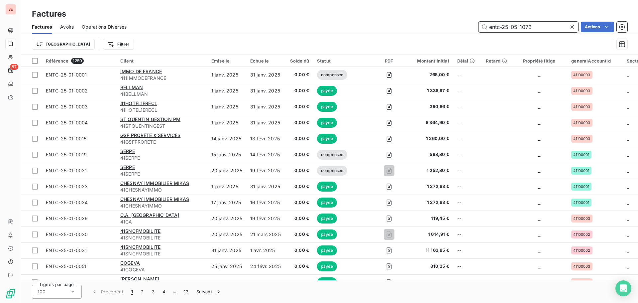
type input "entc-25-05-1073"
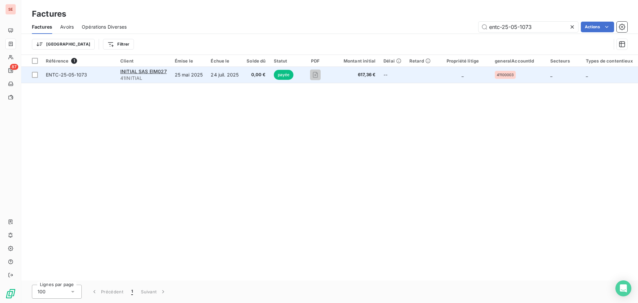
click at [60, 72] on span "ENTC-25-05-1073" at bounding box center [66, 75] width 41 height 6
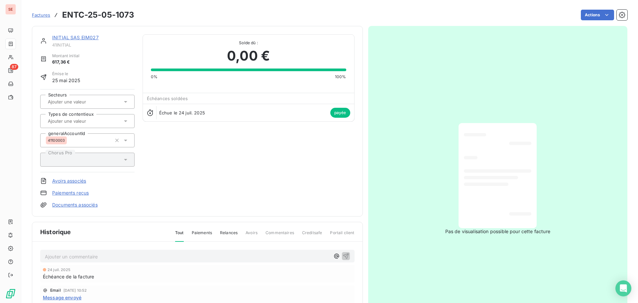
click at [78, 38] on link "INITIAL SAS EIM027" at bounding box center [75, 38] width 47 height 6
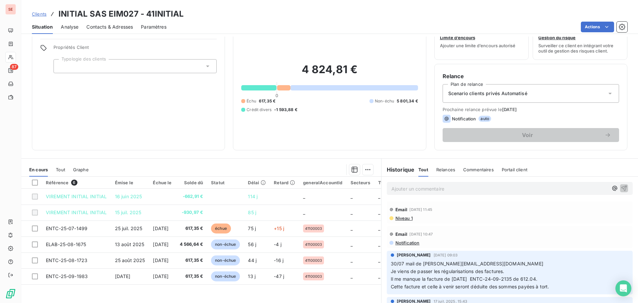
scroll to position [33, 0]
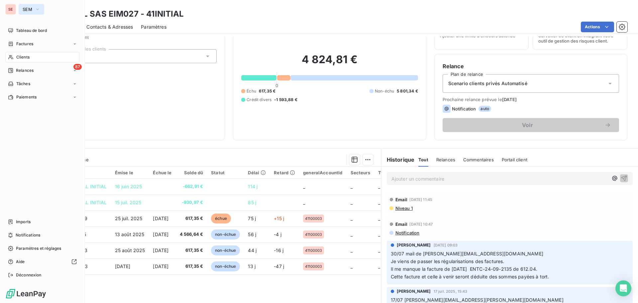
click at [30, 8] on span "SEM" at bounding box center [28, 9] width 10 height 5
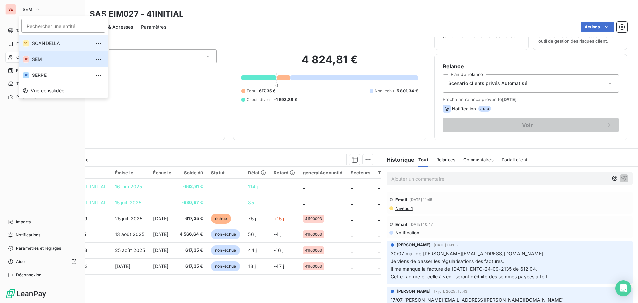
click at [38, 42] on span "SCANDELLA" at bounding box center [61, 43] width 59 height 7
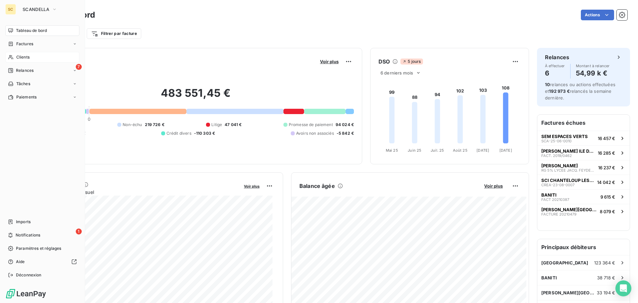
click at [28, 56] on span "Clients" at bounding box center [22, 57] width 13 height 6
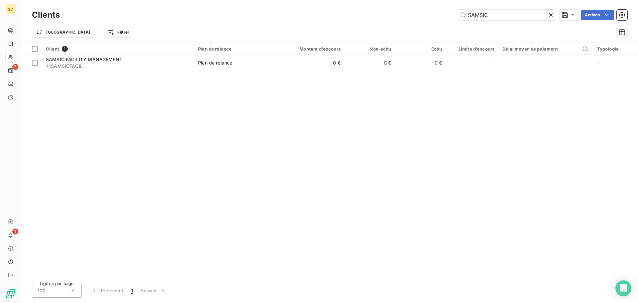
drag, startPoint x: 502, startPoint y: 12, endPoint x: 389, endPoint y: 6, distance: 113.9
click at [389, 10] on div "SAMSIC Actions" at bounding box center [348, 15] width 560 height 11
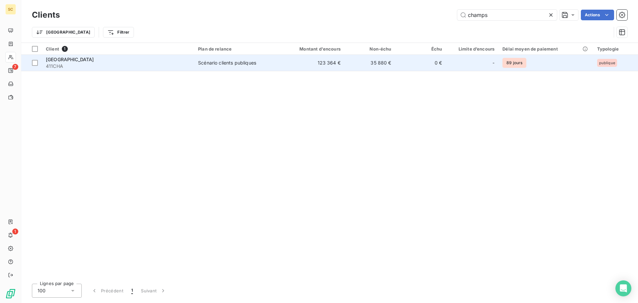
type input "champs"
click at [94, 58] on span "[GEOGRAPHIC_DATA]" at bounding box center [70, 60] width 48 height 6
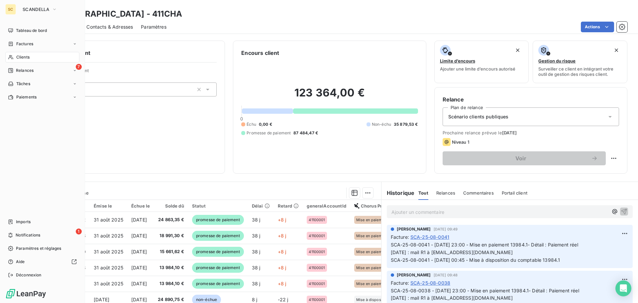
click at [22, 57] on span "Clients" at bounding box center [22, 57] width 13 height 6
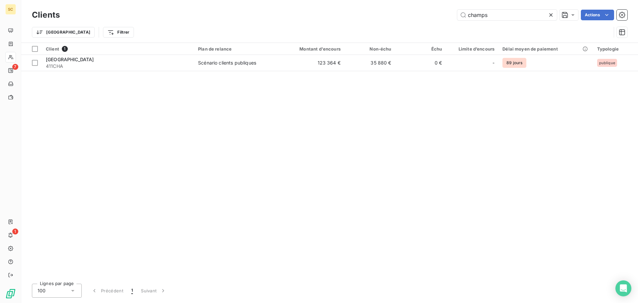
drag, startPoint x: 528, startPoint y: 18, endPoint x: 450, endPoint y: 15, distance: 77.5
click at [455, 15] on div "champs Actions" at bounding box center [348, 15] width 560 height 11
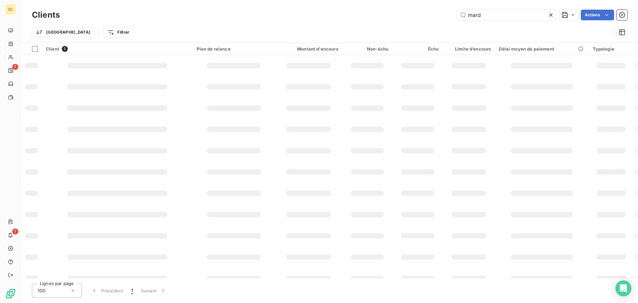
type input "mard"
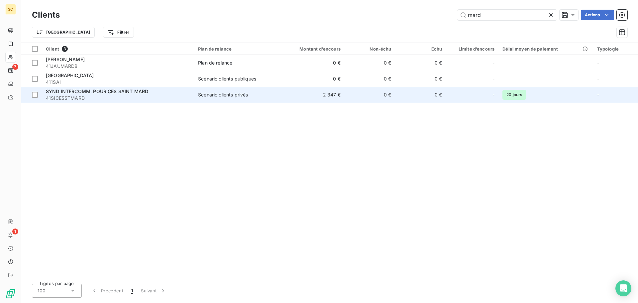
click at [153, 93] on div "SYND INTERCOMM. POUR CES SAINT MARD" at bounding box center [118, 91] width 144 height 7
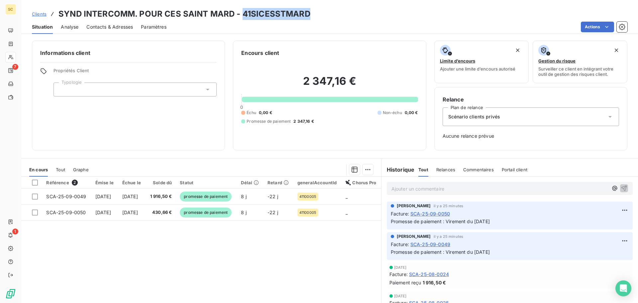
drag, startPoint x: 242, startPoint y: 13, endPoint x: 311, endPoint y: 12, distance: 68.5
click at [311, 12] on div "Clients SYND INTERCOMM. POUR CES SAINT MARD - 41SICESSTMARD" at bounding box center [329, 14] width 617 height 12
copy h3 "41SICESSTMARD"
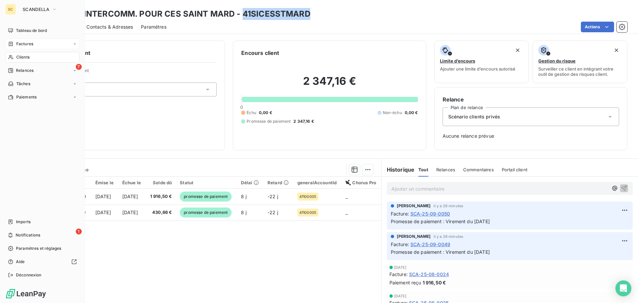
click at [36, 44] on div "Factures" at bounding box center [42, 44] width 74 height 11
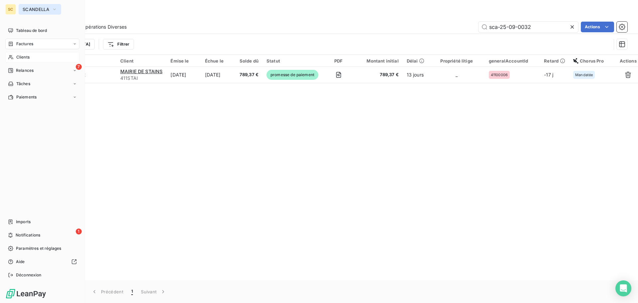
click at [29, 7] on span "SCANDELLA" at bounding box center [36, 9] width 27 height 5
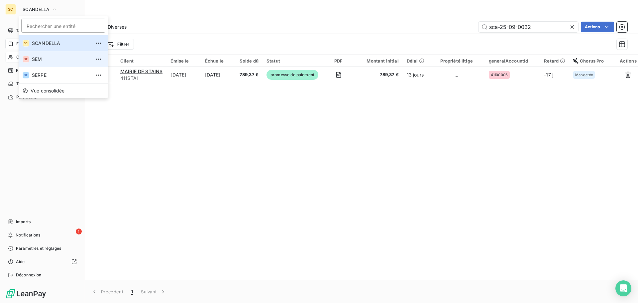
click at [36, 59] on span "SEM" at bounding box center [61, 59] width 59 height 7
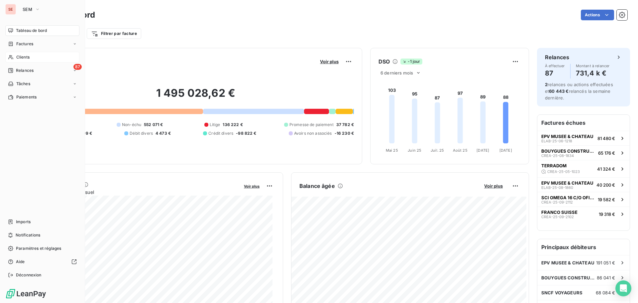
click at [25, 56] on span "Clients" at bounding box center [22, 57] width 13 height 6
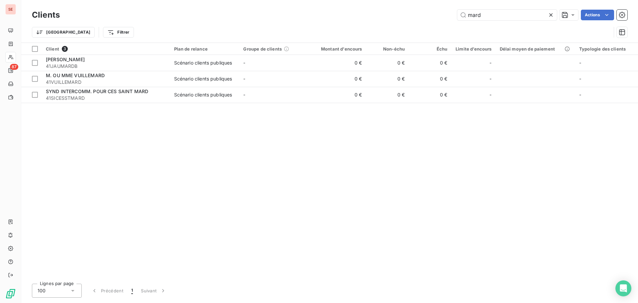
drag, startPoint x: 506, startPoint y: 10, endPoint x: 433, endPoint y: 4, distance: 73.4
click at [452, 7] on div "Clients mard Actions Trier Filtrer" at bounding box center [329, 21] width 617 height 43
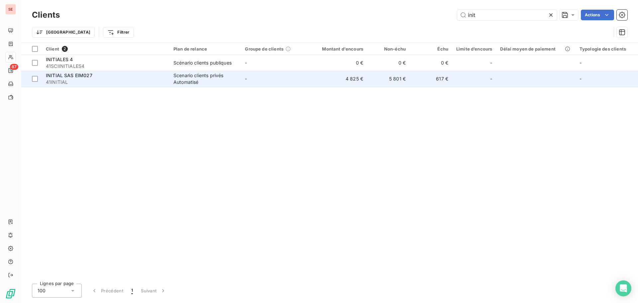
type input "init"
click at [62, 82] on span "41INITIAL" at bounding box center [106, 82] width 120 height 7
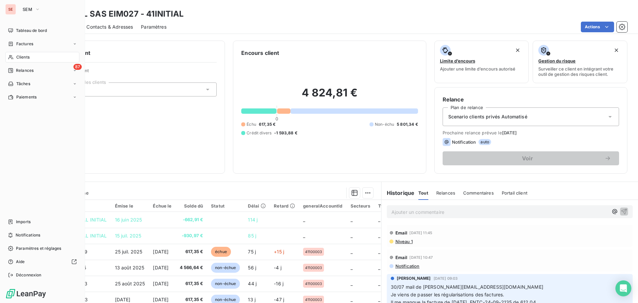
click at [29, 56] on span "Clients" at bounding box center [22, 57] width 13 height 6
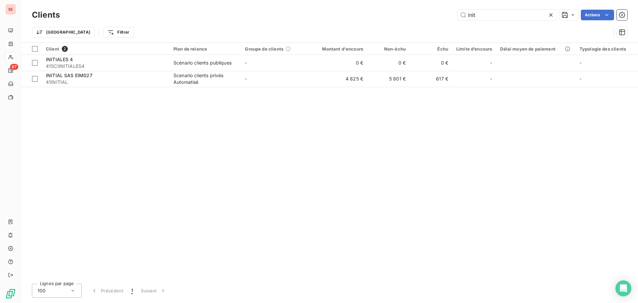
drag, startPoint x: 506, startPoint y: 21, endPoint x: 438, endPoint y: 19, distance: 68.2
click at [438, 19] on div "Clients init Actions" at bounding box center [330, 15] width 596 height 14
drag, startPoint x: 484, startPoint y: 13, endPoint x: 457, endPoint y: 12, distance: 27.3
click at [458, 12] on input "init" at bounding box center [508, 15] width 100 height 11
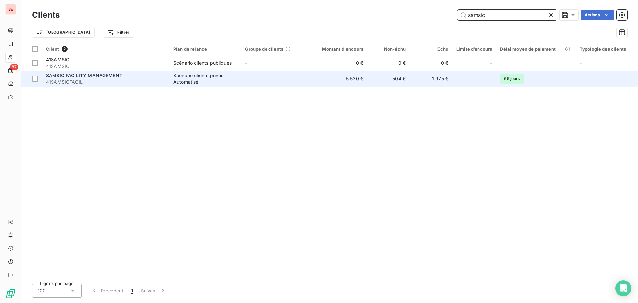
type input "samsic"
click at [92, 82] on span "41SAMSICFACIL" at bounding box center [106, 82] width 120 height 7
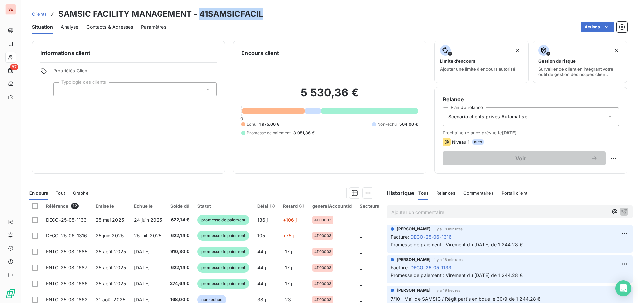
drag, startPoint x: 198, startPoint y: 15, endPoint x: 281, endPoint y: 13, distance: 82.5
click at [281, 13] on div "Clients SAMSIC FACILITY MANAGEMENT - 41SAMSICFACIL" at bounding box center [329, 14] width 617 height 12
copy h3 "41SAMSICFACIL"
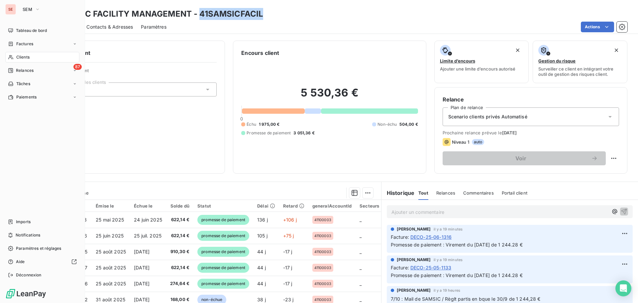
click at [21, 58] on span "Clients" at bounding box center [22, 57] width 13 height 6
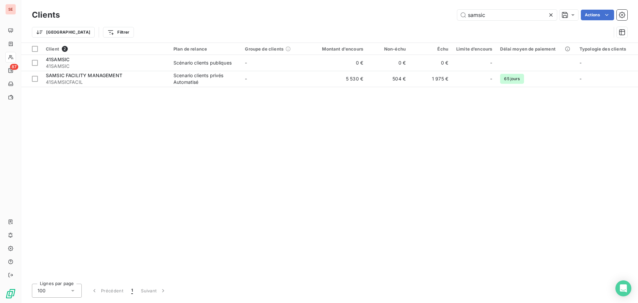
drag, startPoint x: 507, startPoint y: 11, endPoint x: 444, endPoint y: 9, distance: 63.2
click at [443, 9] on div "Clients samsic Actions" at bounding box center [330, 15] width 596 height 14
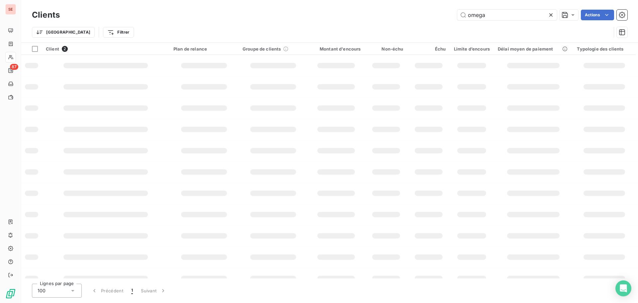
type input "omega"
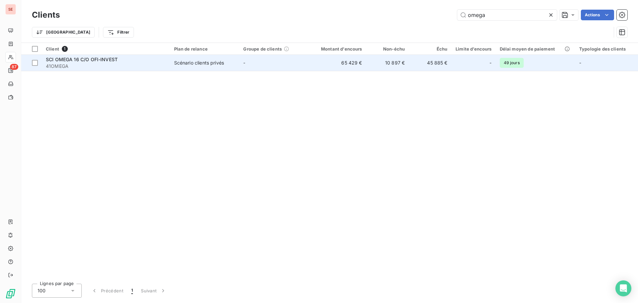
click at [84, 63] on span "41OMEGA" at bounding box center [106, 66] width 120 height 7
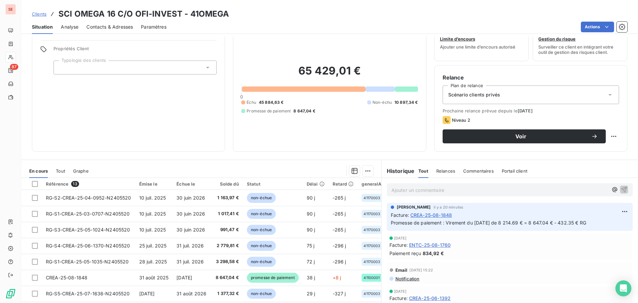
scroll to position [45, 0]
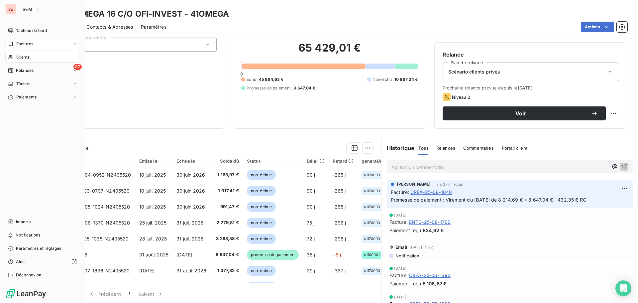
click at [31, 44] on span "Factures" at bounding box center [24, 44] width 17 height 6
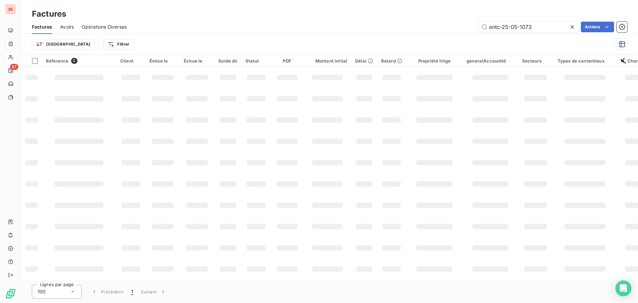
drag, startPoint x: 551, startPoint y: 30, endPoint x: 408, endPoint y: 36, distance: 142.8
click at [437, 39] on div "Factures Avoirs Opérations Diverses entc-25-05-1073 Actions Trier Filtrer" at bounding box center [329, 37] width 617 height 35
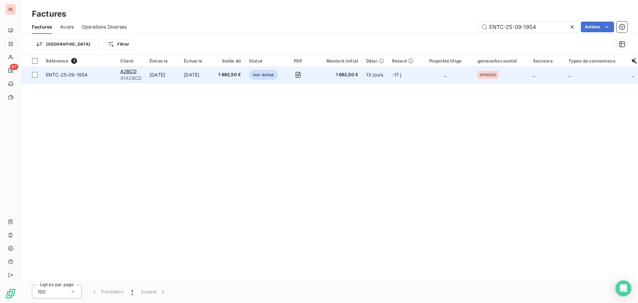
type input "ENTC-25-09-1954"
click at [54, 74] on span "ENTC-25-09-1954" at bounding box center [67, 75] width 42 height 6
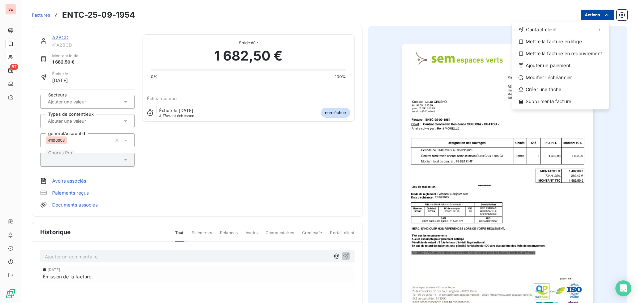
click at [588, 14] on html "SE 87 Factures ENTC-25-09-1954 Actions Contact client Mettre la facture en liti…" at bounding box center [319, 151] width 638 height 303
click at [576, 65] on div "Ajouter un paiement" at bounding box center [561, 65] width 92 height 11
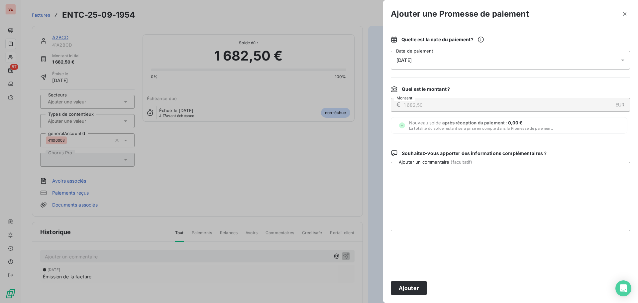
click at [412, 59] on span "[DATE]" at bounding box center [404, 60] width 15 height 5
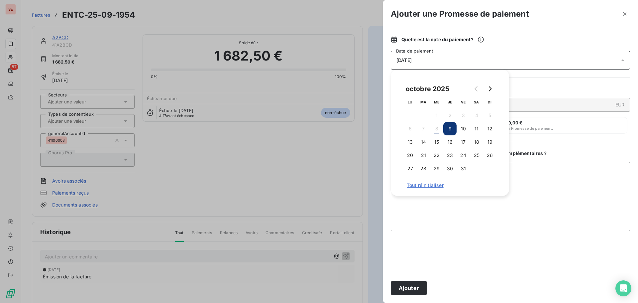
drag, startPoint x: 412, startPoint y: 59, endPoint x: 578, endPoint y: 119, distance: 176.3
click at [584, 120] on div "Nouveau solde après réception du paiement : 0,00 € La totalité du solde restant…" at bounding box center [509, 125] width 237 height 17
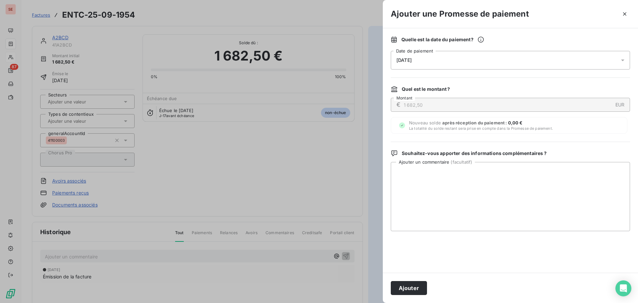
click at [412, 58] on span "[DATE]" at bounding box center [404, 60] width 15 height 5
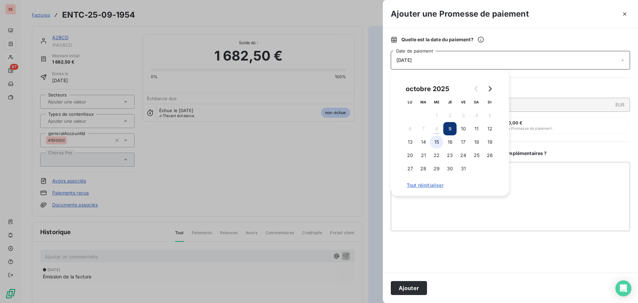
click at [436, 141] on button "15" at bounding box center [436, 141] width 13 height 13
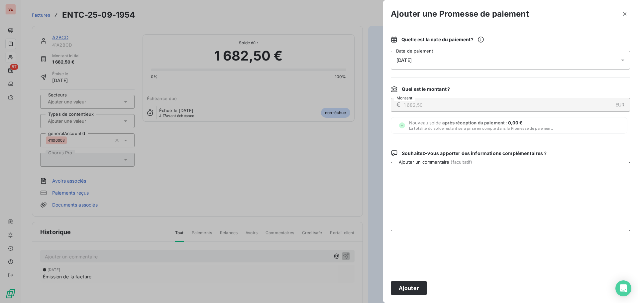
click at [540, 180] on textarea "Ajouter un commentaire ( facultatif )" at bounding box center [510, 196] width 239 height 69
type textarea "a"
type textarea "Avis de virement du 08/10/25"
click at [404, 288] on button "Ajouter" at bounding box center [409, 288] width 36 height 14
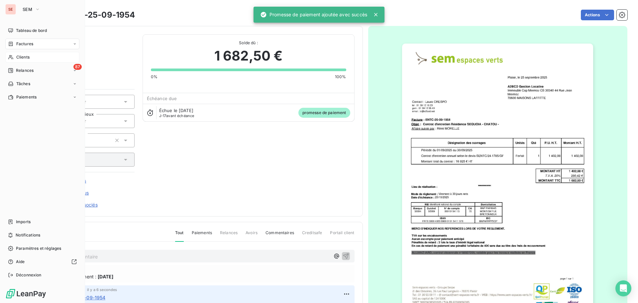
drag, startPoint x: 26, startPoint y: 42, endPoint x: 81, endPoint y: 38, distance: 55.7
click at [27, 42] on span "Factures" at bounding box center [24, 44] width 17 height 6
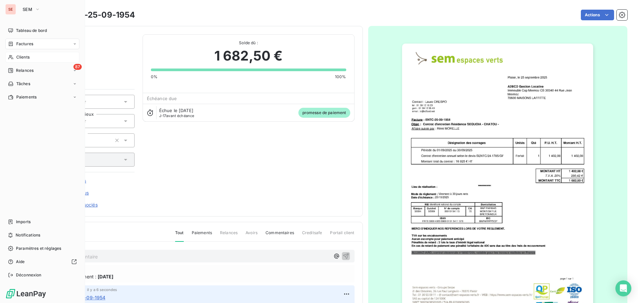
click at [31, 43] on span "Factures" at bounding box center [24, 44] width 17 height 6
click at [27, 56] on span "Factures" at bounding box center [24, 57] width 17 height 6
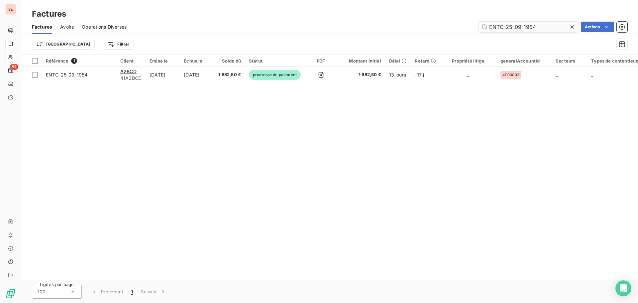
drag, startPoint x: 524, startPoint y: 26, endPoint x: 558, endPoint y: 23, distance: 34.1
click at [558, 23] on input "ENTC-25-09-1954" at bounding box center [529, 27] width 100 height 11
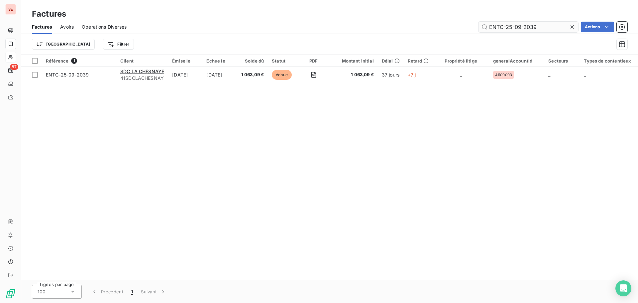
type input "ENTC-25-09-2039"
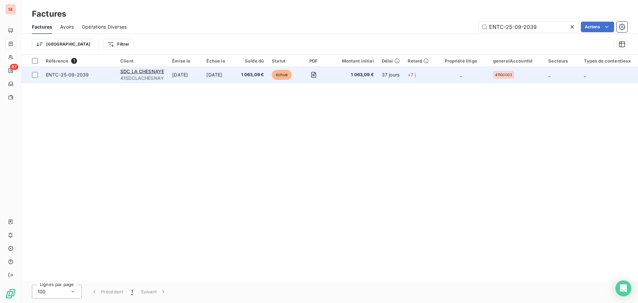
click at [55, 75] on span "ENTC-25-09-2039" at bounding box center [67, 75] width 43 height 6
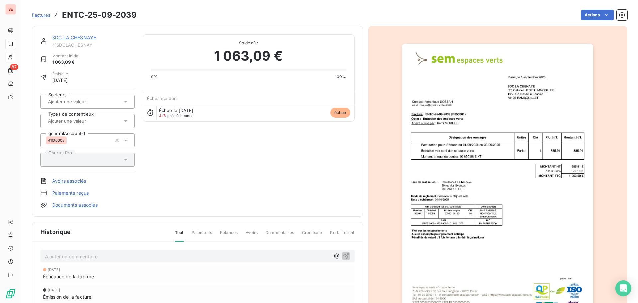
click at [63, 38] on link "SDC LA CHESNAYE" at bounding box center [74, 38] width 44 height 6
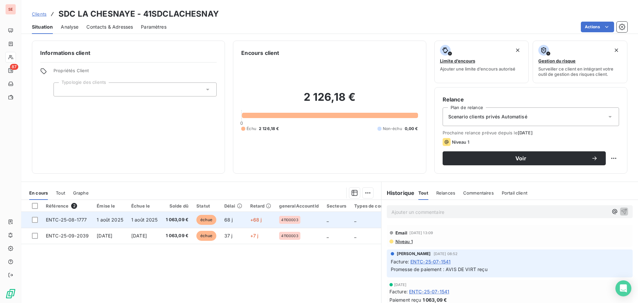
click at [60, 218] on span "ENTC-25-08-1777" at bounding box center [66, 220] width 41 height 6
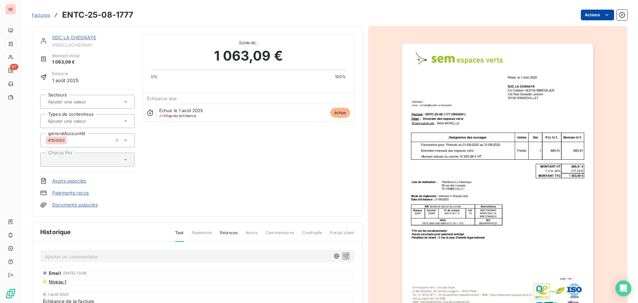
click at [586, 19] on html "SE 87 Factures ENTC-25-08-1777 Actions SDC LA CHESNAYE 41SDCLACHESNAY Montant i…" at bounding box center [319, 151] width 638 height 303
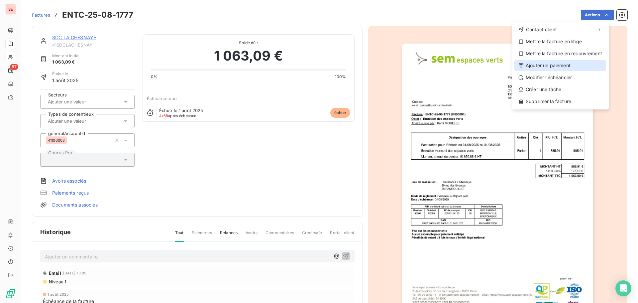
click at [564, 65] on div "Ajouter un paiement" at bounding box center [561, 65] width 92 height 11
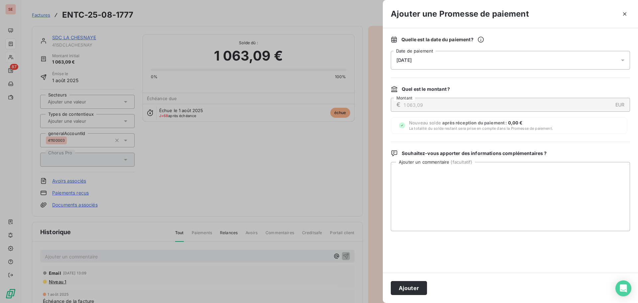
click at [412, 59] on span "[DATE]" at bounding box center [404, 60] width 15 height 5
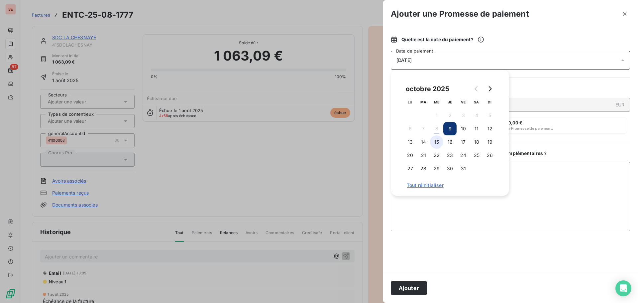
click at [438, 141] on button "15" at bounding box center [436, 141] width 13 height 13
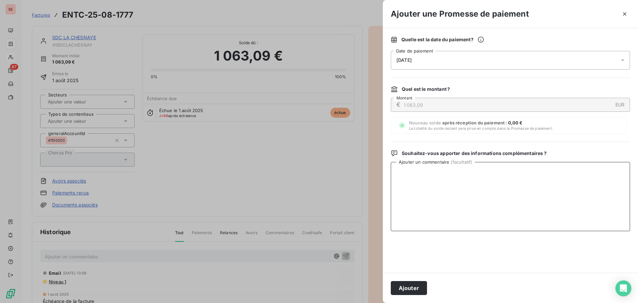
click at [532, 178] on textarea "Ajouter un commentaire ( facultatif )" at bounding box center [510, 196] width 239 height 69
drag, startPoint x: 502, startPoint y: 170, endPoint x: 385, endPoint y: 174, distance: 116.5
click at [386, 174] on div "Quelle est la date du paiement ? 15/10/2025 Date de paiement Quel est le montan…" at bounding box center [510, 150] width 255 height 244
type textarea "Avis de virement du 08/10/25 de 2 126.18 €"
click at [419, 291] on button "Ajouter" at bounding box center [409, 288] width 36 height 14
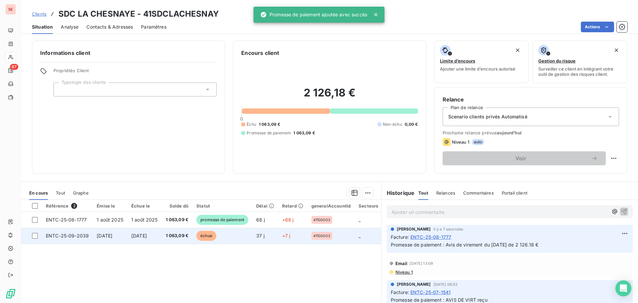
click at [94, 238] on td "[DATE]" at bounding box center [110, 236] width 35 height 16
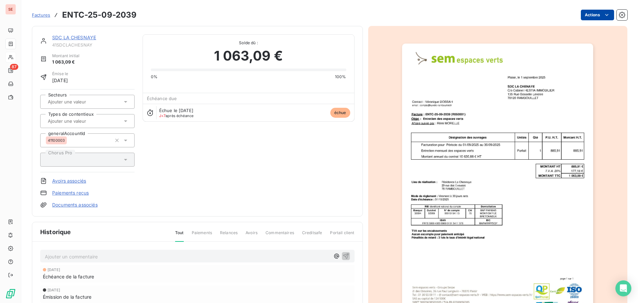
click at [587, 19] on html "SE 87 Factures ENTC-25-09-2039 Actions SDC LA CHESNAYE 41SDCLACHESNAY Montant i…" at bounding box center [319, 151] width 638 height 303
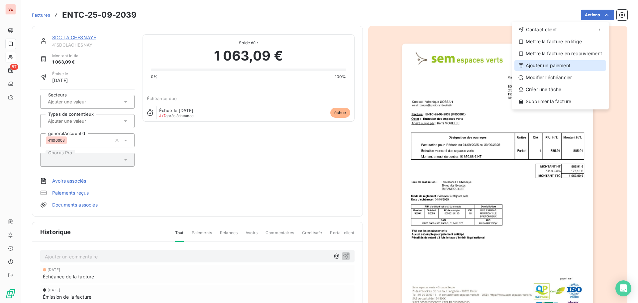
click at [575, 70] on div "Ajouter un paiement" at bounding box center [561, 65] width 92 height 11
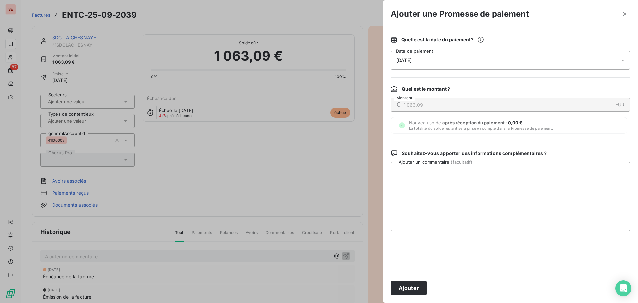
click at [426, 62] on div "[DATE]" at bounding box center [510, 60] width 239 height 19
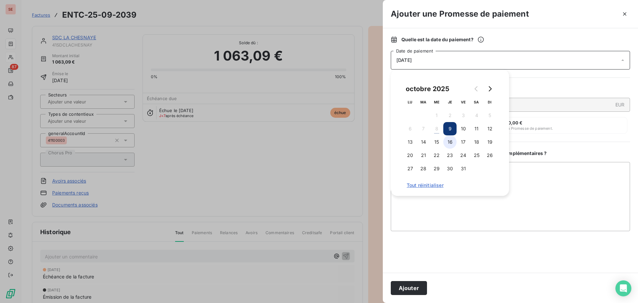
drag, startPoint x: 435, startPoint y: 141, endPoint x: 447, endPoint y: 147, distance: 13.7
click at [435, 141] on button "15" at bounding box center [436, 141] width 13 height 13
click at [533, 180] on textarea "Ajouter un commentaire ( facultatif )" at bounding box center [510, 196] width 239 height 69
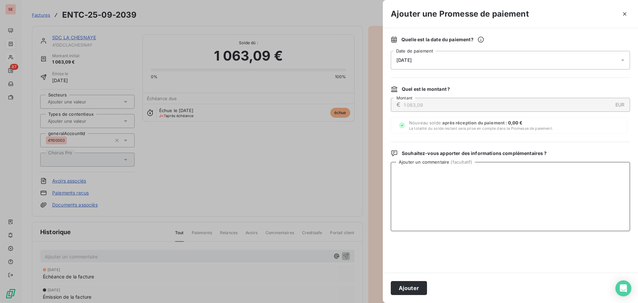
paste textarea "Avis de virement du 08/10/25 de 2 126.18 €"
type textarea "Avis de virement du 08/10/25 de 2 126.18 €"
click at [411, 284] on button "Ajouter" at bounding box center [409, 288] width 36 height 14
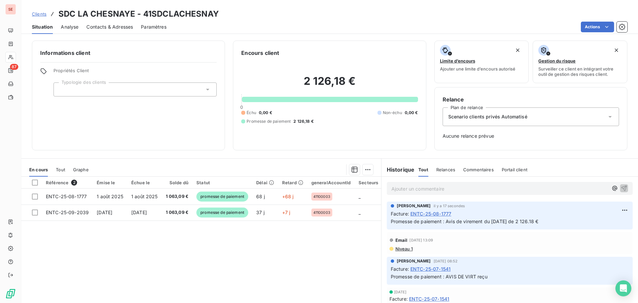
click at [120, 26] on span "Contacts & Adresses" at bounding box center [109, 27] width 47 height 7
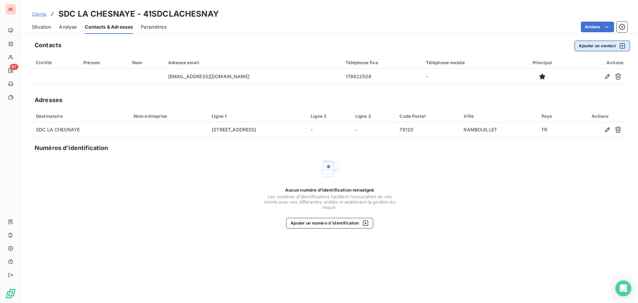
click at [598, 45] on button "Ajouter un contact" at bounding box center [603, 46] width 56 height 11
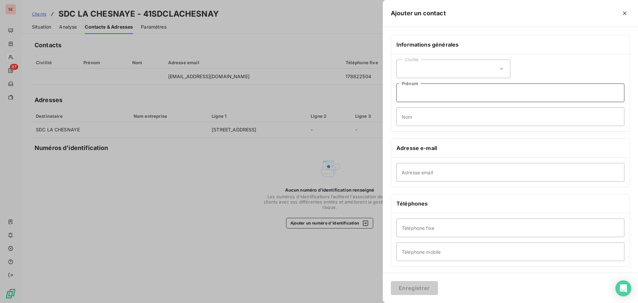
click at [448, 90] on input "Prénom" at bounding box center [511, 92] width 228 height 19
type input "HESTIA IMMOBILIER"
click at [624, 12] on icon "button" at bounding box center [625, 13] width 3 height 3
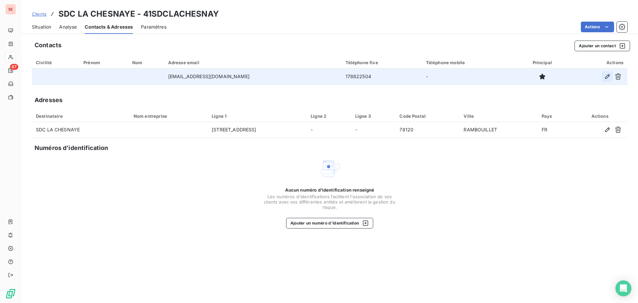
click at [609, 77] on icon "button" at bounding box center [608, 76] width 7 height 7
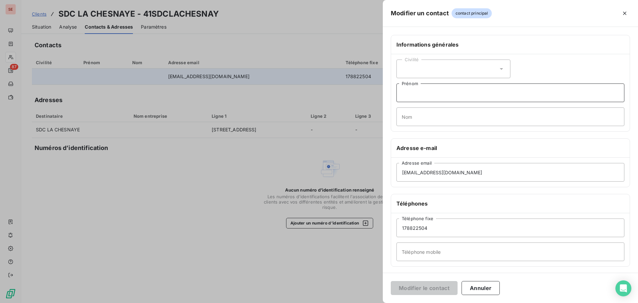
click at [411, 94] on input "Prénom" at bounding box center [511, 92] width 228 height 19
type input "h"
type input "J"
type input "HESTIA IMMOBILIER"
click at [544, 54] on div "Civilité HESTIA IMMOBILIER Prénom Nom" at bounding box center [510, 92] width 239 height 77
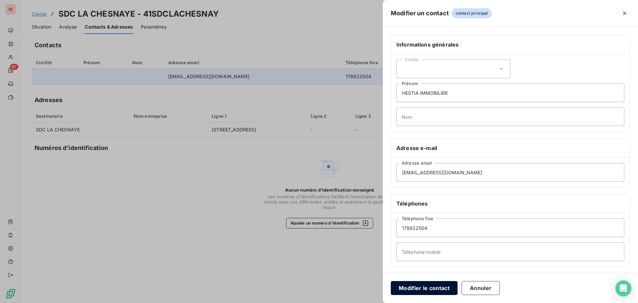
click at [430, 286] on button "Modifier le contact" at bounding box center [424, 288] width 67 height 14
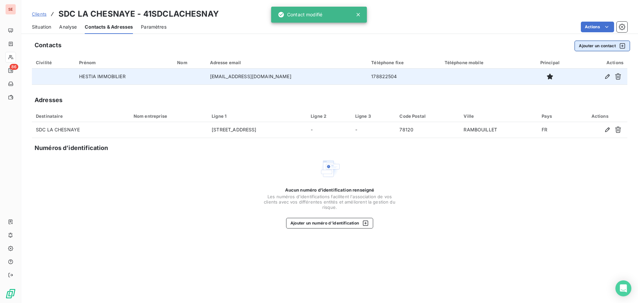
click at [596, 48] on button "Ajouter un contact" at bounding box center [603, 46] width 56 height 11
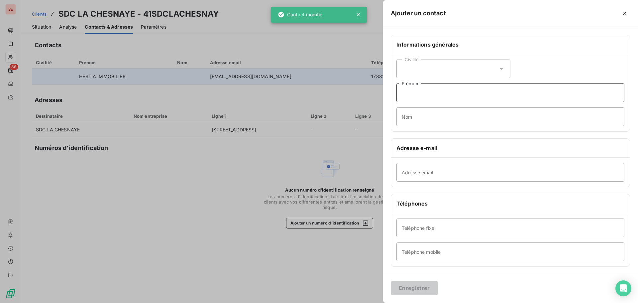
click at [440, 94] on input "Prénom" at bounding box center [511, 92] width 228 height 19
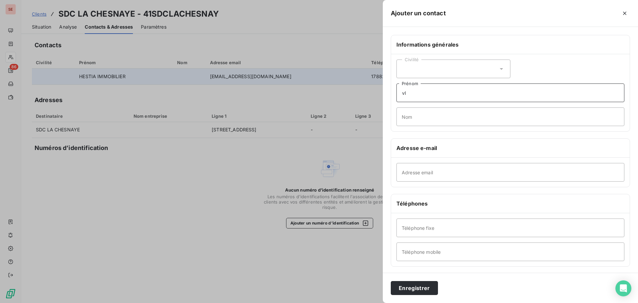
type input "v"
type input "Vincent"
type input "DEMESSENCE"
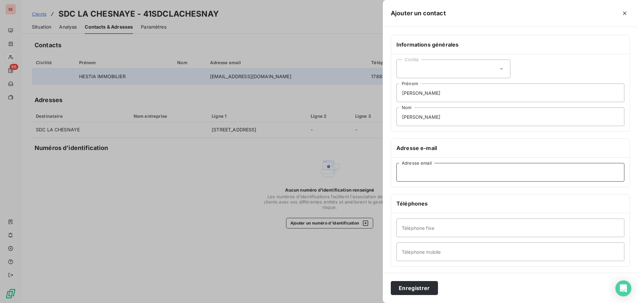
click at [436, 176] on input "Adresse email" at bounding box center [511, 172] width 228 height 19
paste input "vdemessence@syndic-rambouillet.fr"
type input "vdemessence@syndic-rambouillet.fr"
click at [463, 230] on input "Téléphone fixe" at bounding box center [511, 227] width 228 height 19
paste input "0178822505"
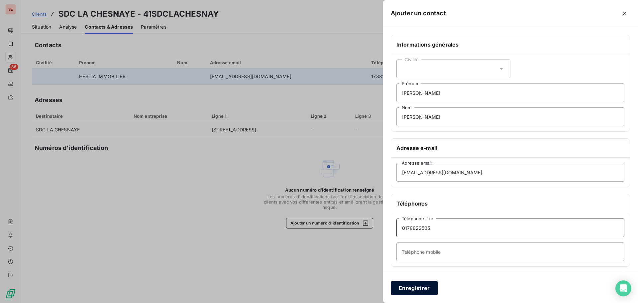
type input "0178822505"
click at [404, 285] on button "Enregistrer" at bounding box center [414, 288] width 47 height 14
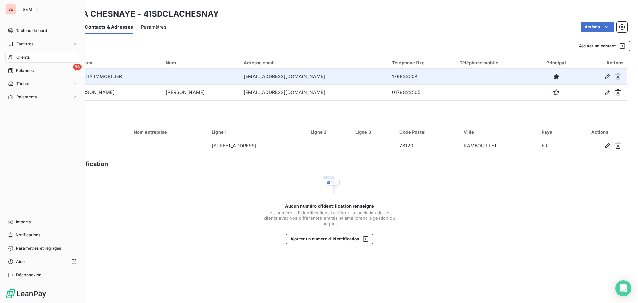
click at [39, 59] on div "Clients" at bounding box center [42, 57] width 74 height 11
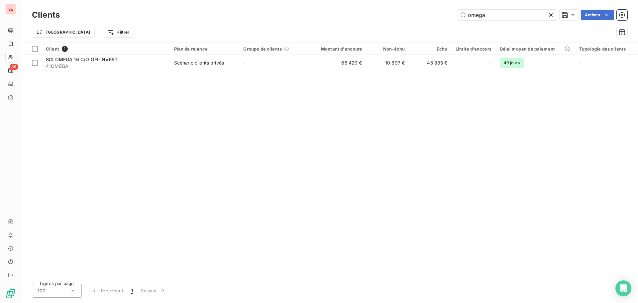
drag, startPoint x: 505, startPoint y: 14, endPoint x: 410, endPoint y: 14, distance: 95.4
click at [410, 14] on div "omega Actions" at bounding box center [348, 15] width 560 height 11
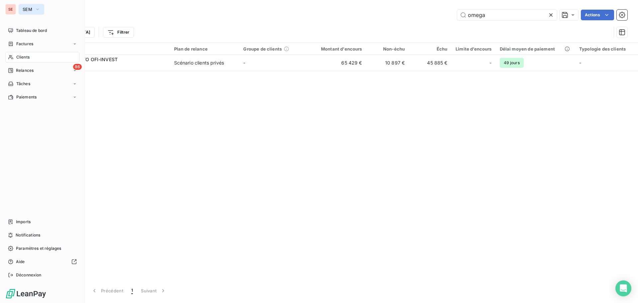
click at [34, 9] on button "SEM" at bounding box center [32, 9] width 26 height 11
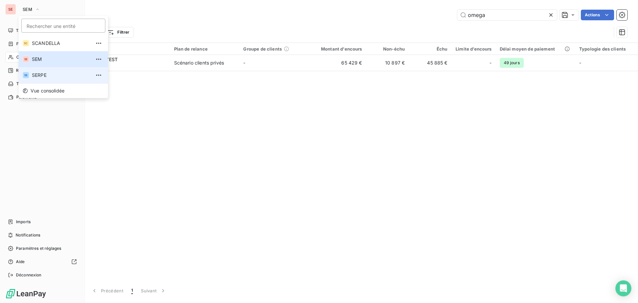
click at [37, 74] on span "SERPE" at bounding box center [61, 75] width 59 height 7
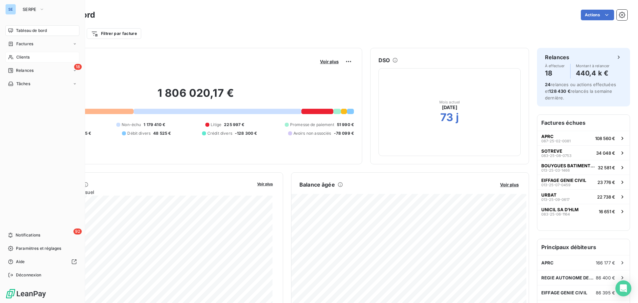
click at [36, 58] on div "Clients" at bounding box center [42, 57] width 74 height 11
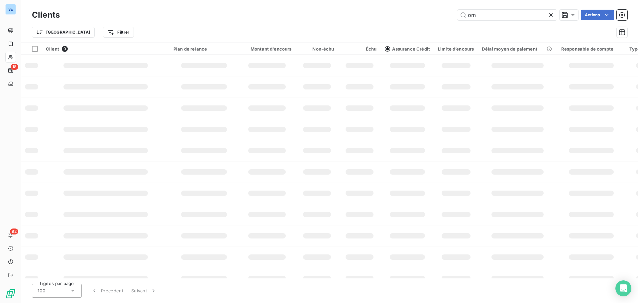
type input "o"
type input "VNF"
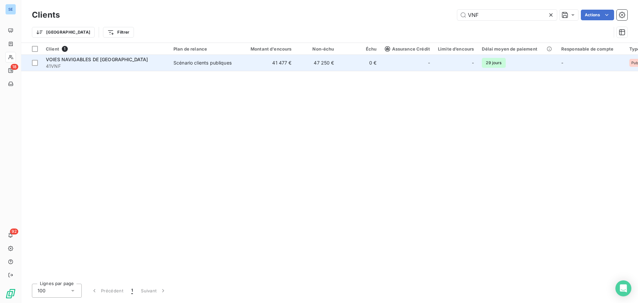
click at [134, 67] on span "41VNF" at bounding box center [106, 66] width 120 height 7
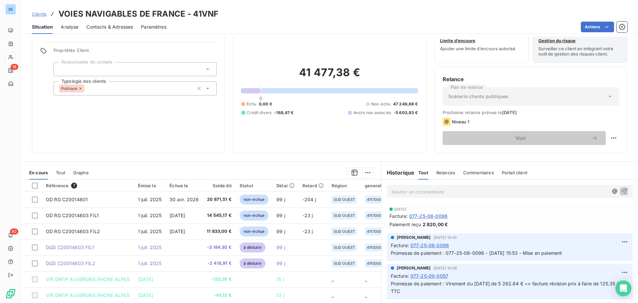
scroll to position [45, 0]
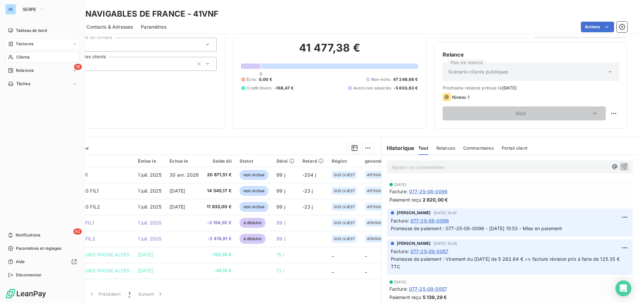
drag, startPoint x: 28, startPoint y: 57, endPoint x: 76, endPoint y: 49, distance: 48.9
click at [28, 57] on span "Clients" at bounding box center [22, 57] width 13 height 6
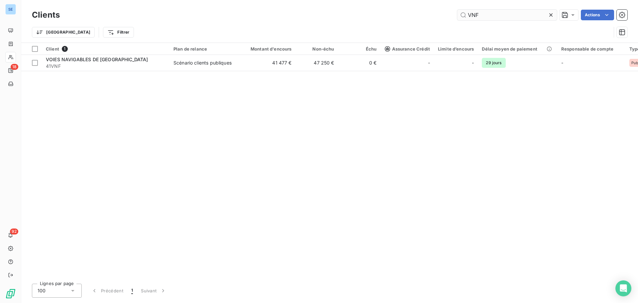
drag, startPoint x: 495, startPoint y: 15, endPoint x: 460, endPoint y: 16, distance: 35.3
click at [461, 16] on input "VNF" at bounding box center [508, 15] width 100 height 11
click at [456, 14] on div "r Actions" at bounding box center [348, 15] width 560 height 11
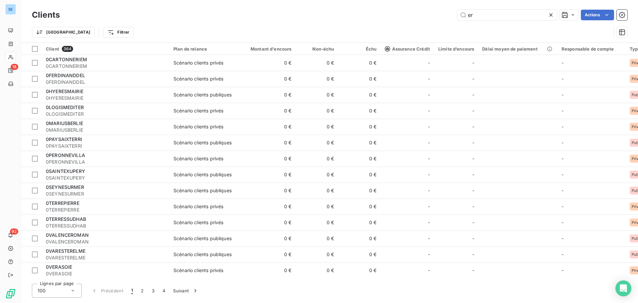
type input "e"
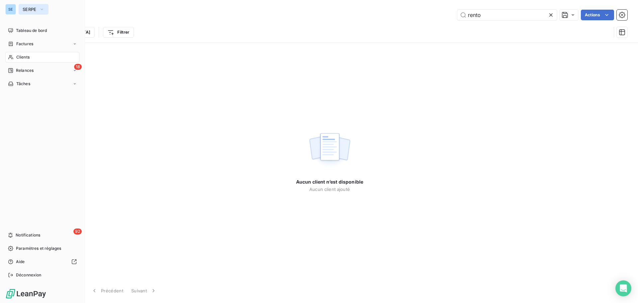
type input "rento"
click at [31, 13] on button "SERPE" at bounding box center [34, 9] width 30 height 11
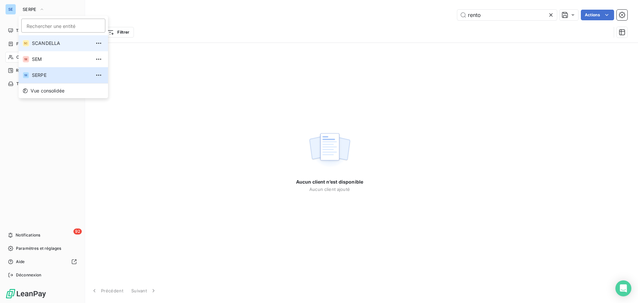
click at [49, 44] on span "SCANDELLA" at bounding box center [61, 43] width 59 height 7
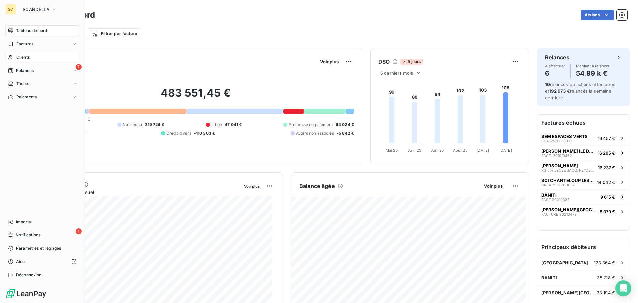
click at [34, 58] on div "Clients" at bounding box center [42, 57] width 74 height 11
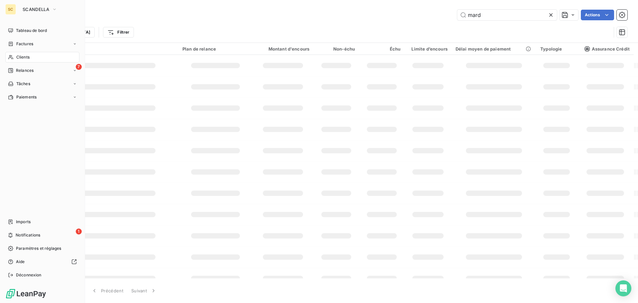
type input "rento"
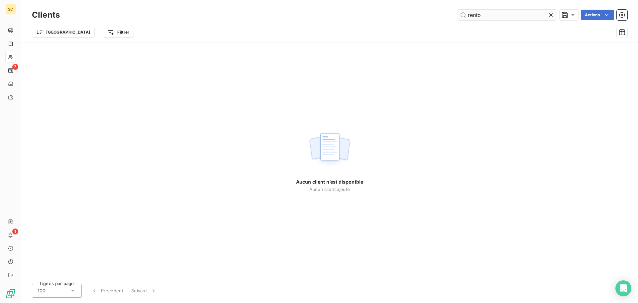
click at [492, 14] on input "rento" at bounding box center [508, 15] width 100 height 11
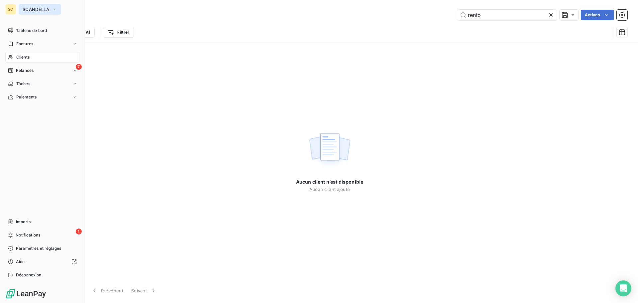
click at [21, 10] on button "SCANDELLA" at bounding box center [40, 9] width 43 height 11
click at [45, 270] on div "Déconnexion" at bounding box center [42, 275] width 74 height 11
